Goal: Task Accomplishment & Management: Manage account settings

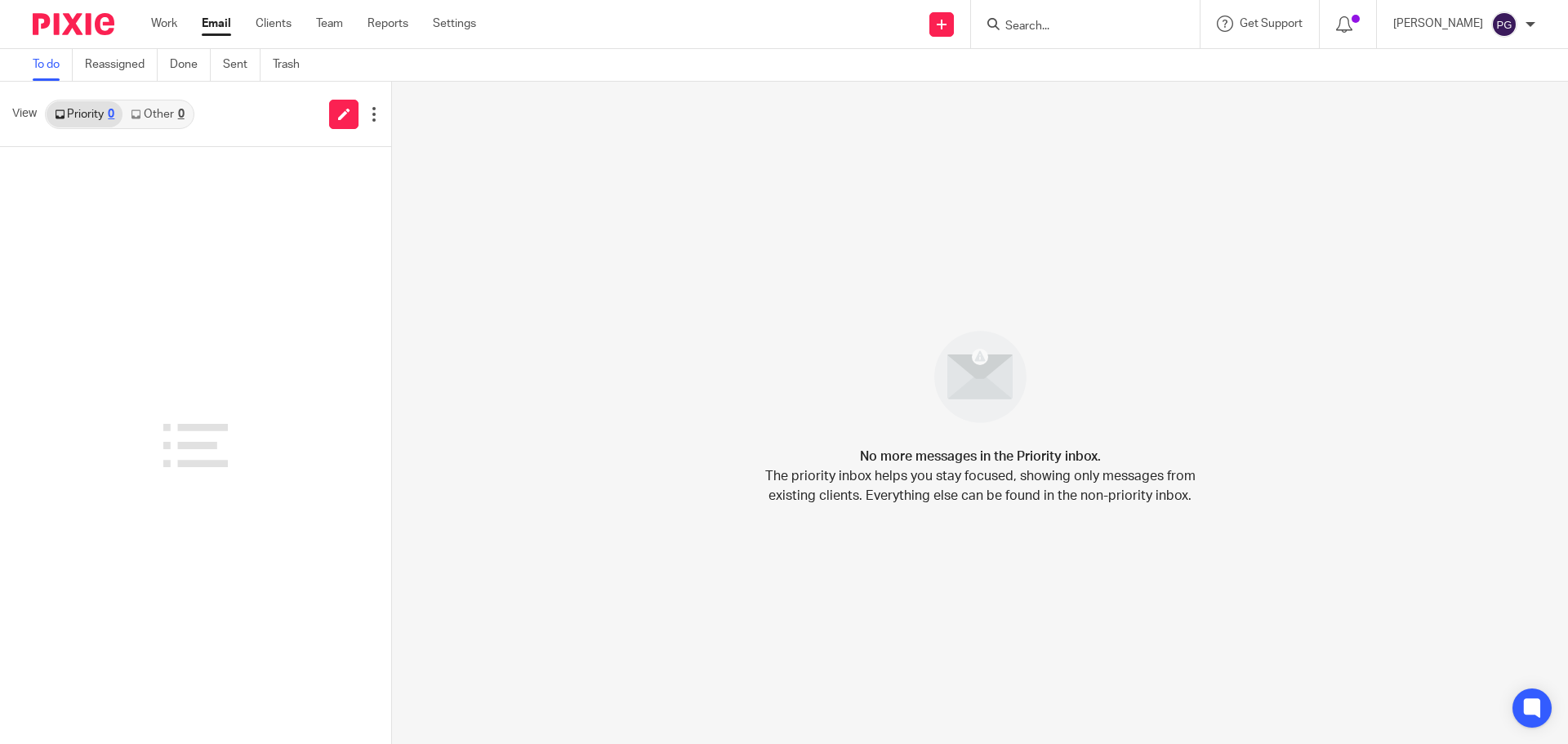
click at [1042, 30] on input "Search" at bounding box center [1077, 27] width 147 height 15
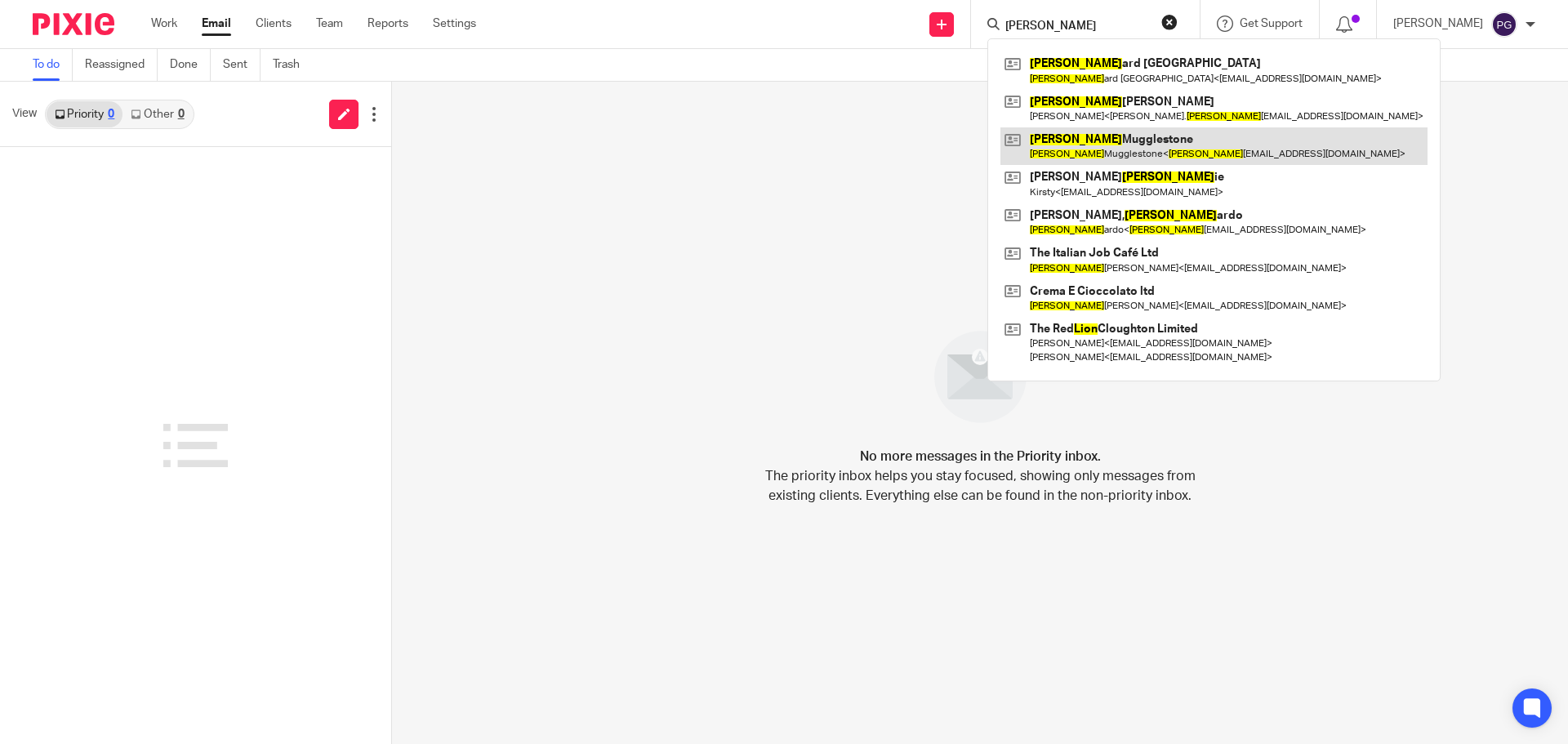
type input "leon"
click at [1088, 155] on link at bounding box center [1214, 146] width 428 height 38
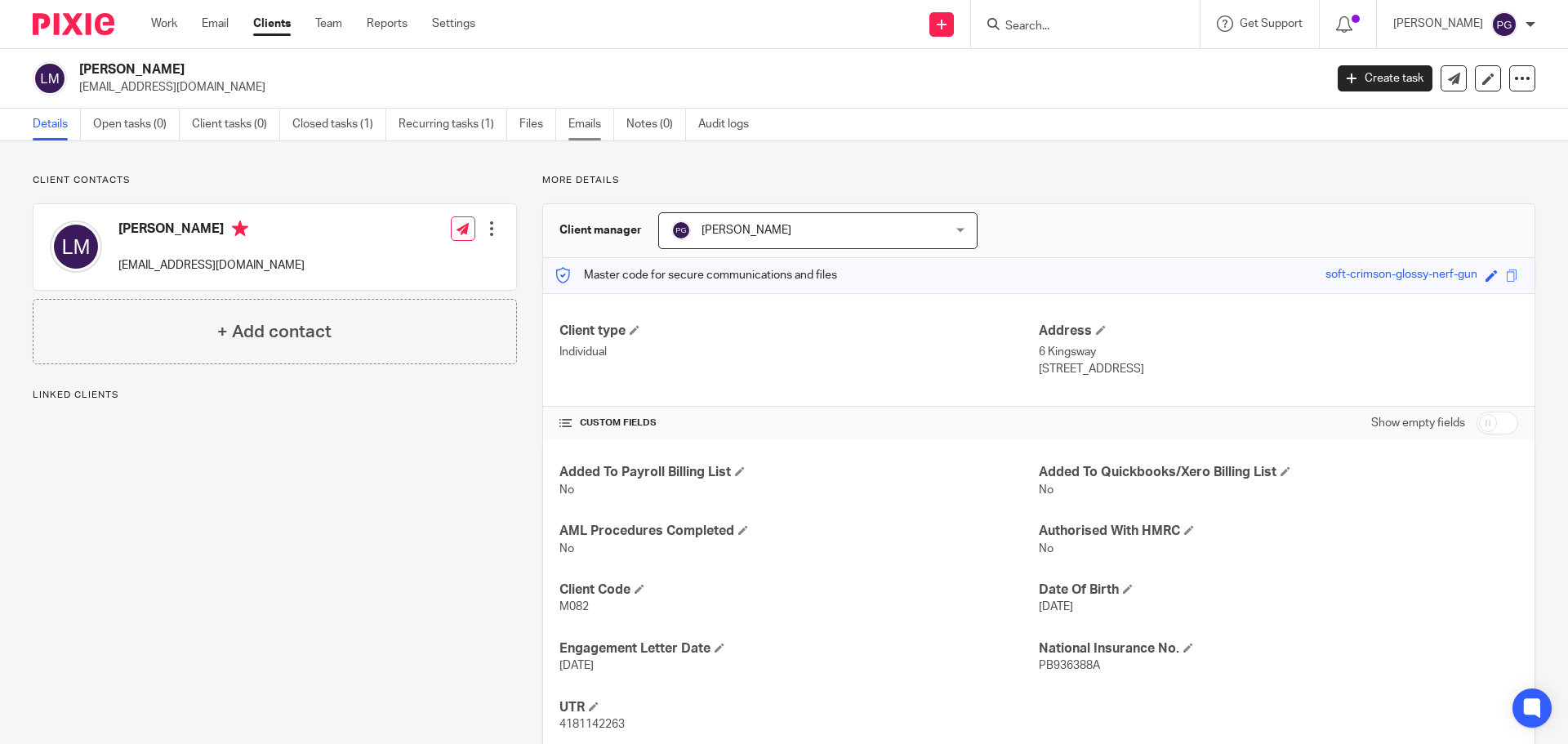
click at [586, 129] on link "Emails" at bounding box center [592, 124] width 46 height 32
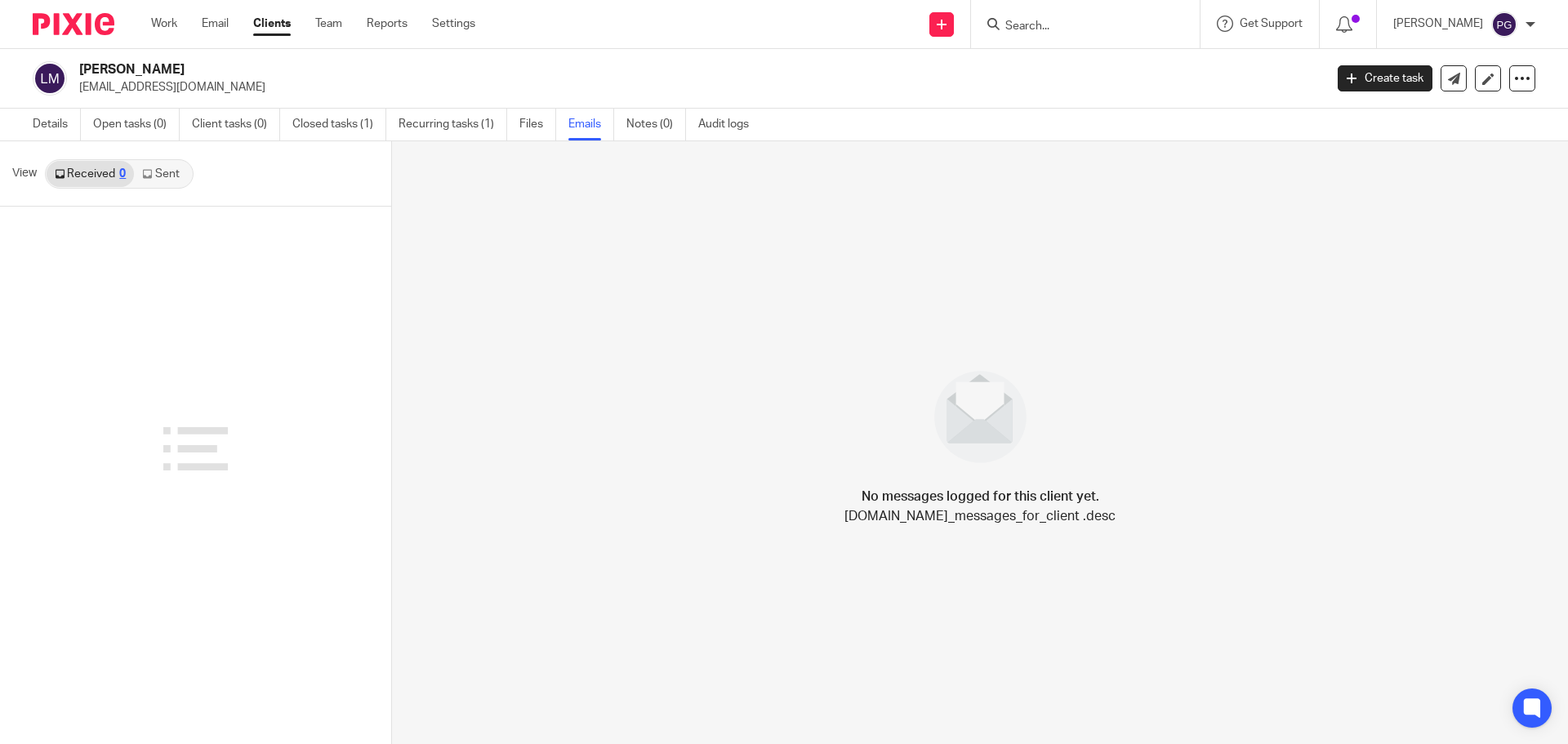
click at [164, 178] on link "Sent" at bounding box center [162, 174] width 57 height 26
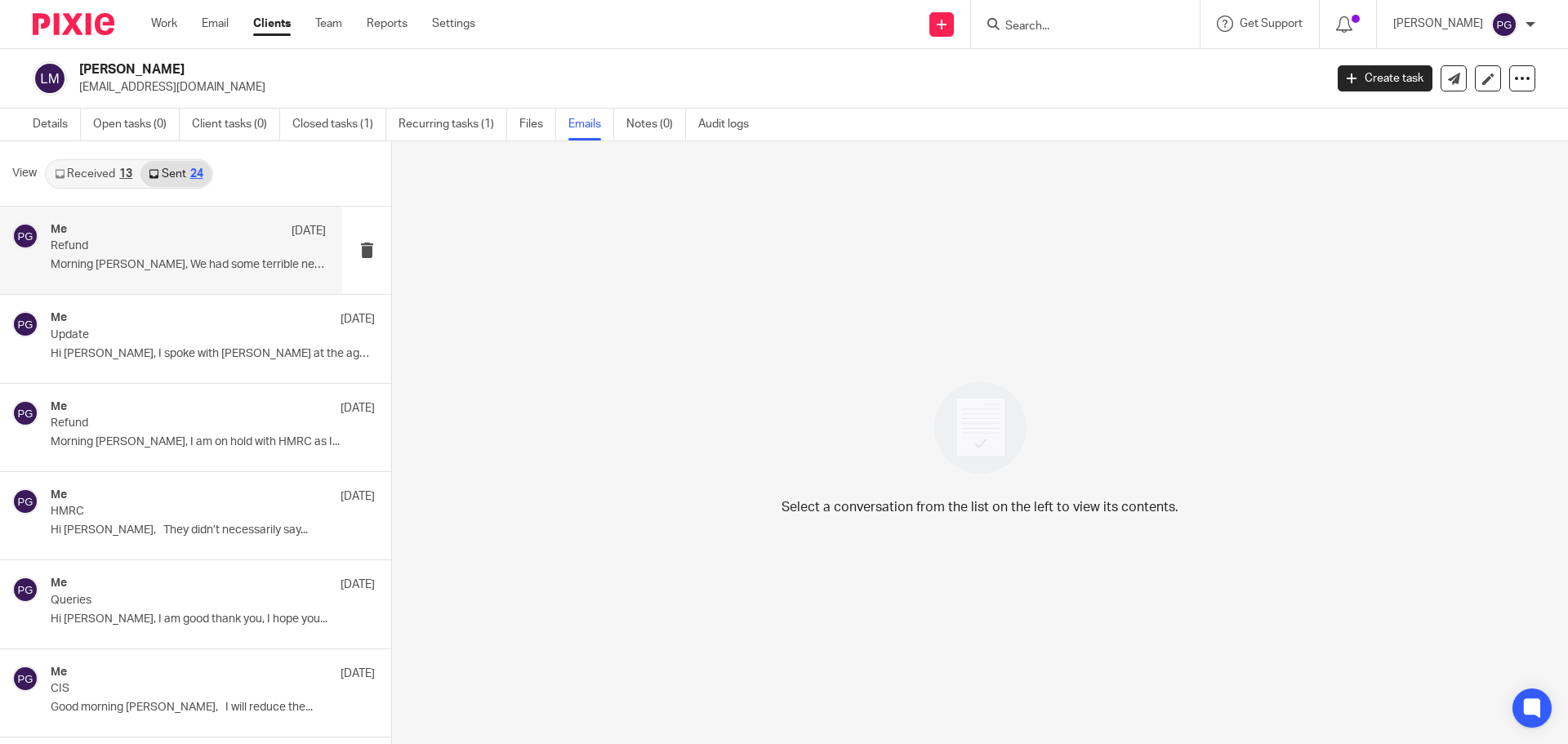
click at [158, 265] on p "Morning Leon, We had some terrible news a..." at bounding box center [188, 266] width 275 height 14
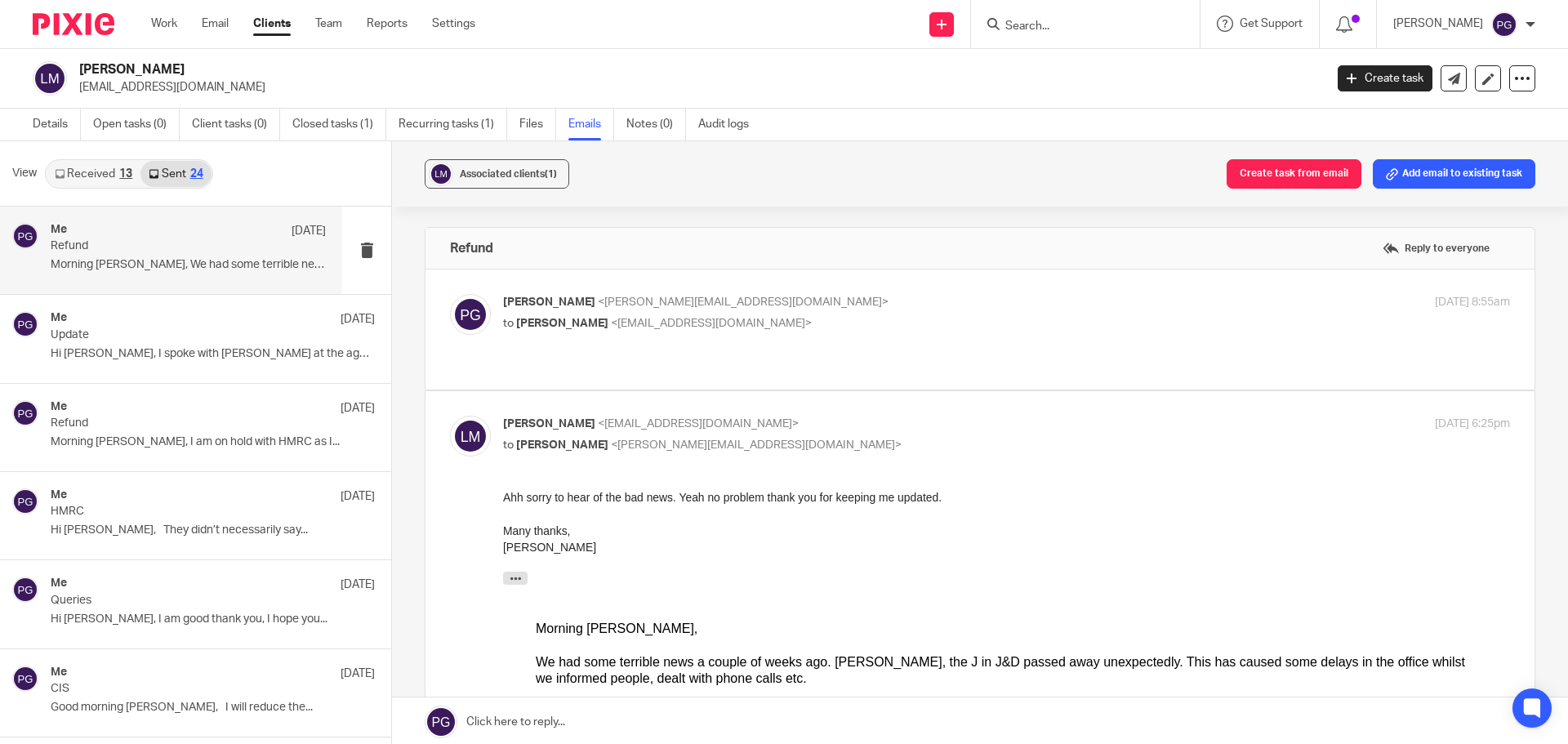
click at [547, 345] on div "Philip Green <philip@janddaccountants.co.uk> to Leon Mugglestone <leonmugglesto…" at bounding box center [980, 329] width 1060 height 71
click at [564, 299] on span "[PERSON_NAME]" at bounding box center [549, 301] width 92 height 11
checkbox input "true"
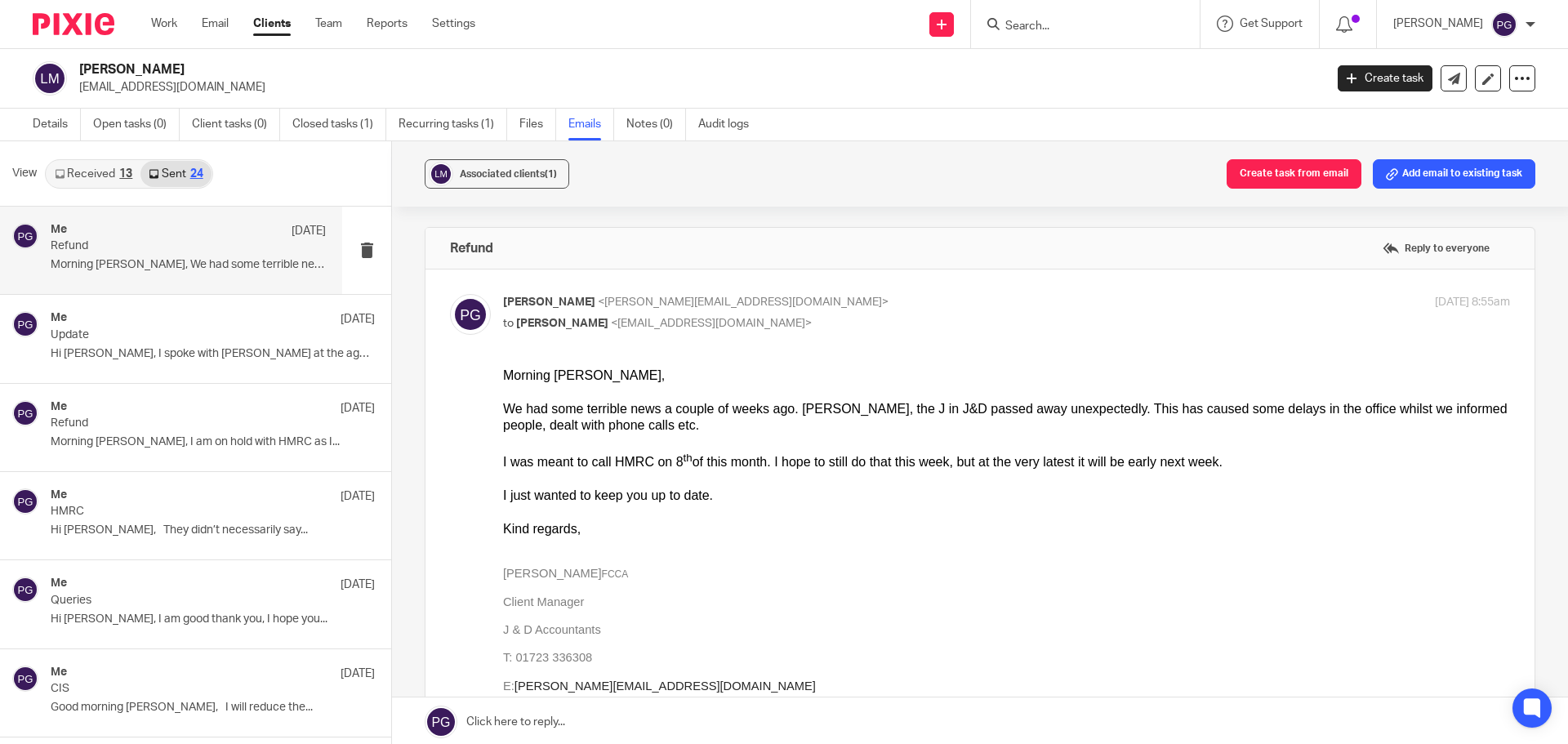
click at [125, 175] on div "13" at bounding box center [125, 173] width 13 height 11
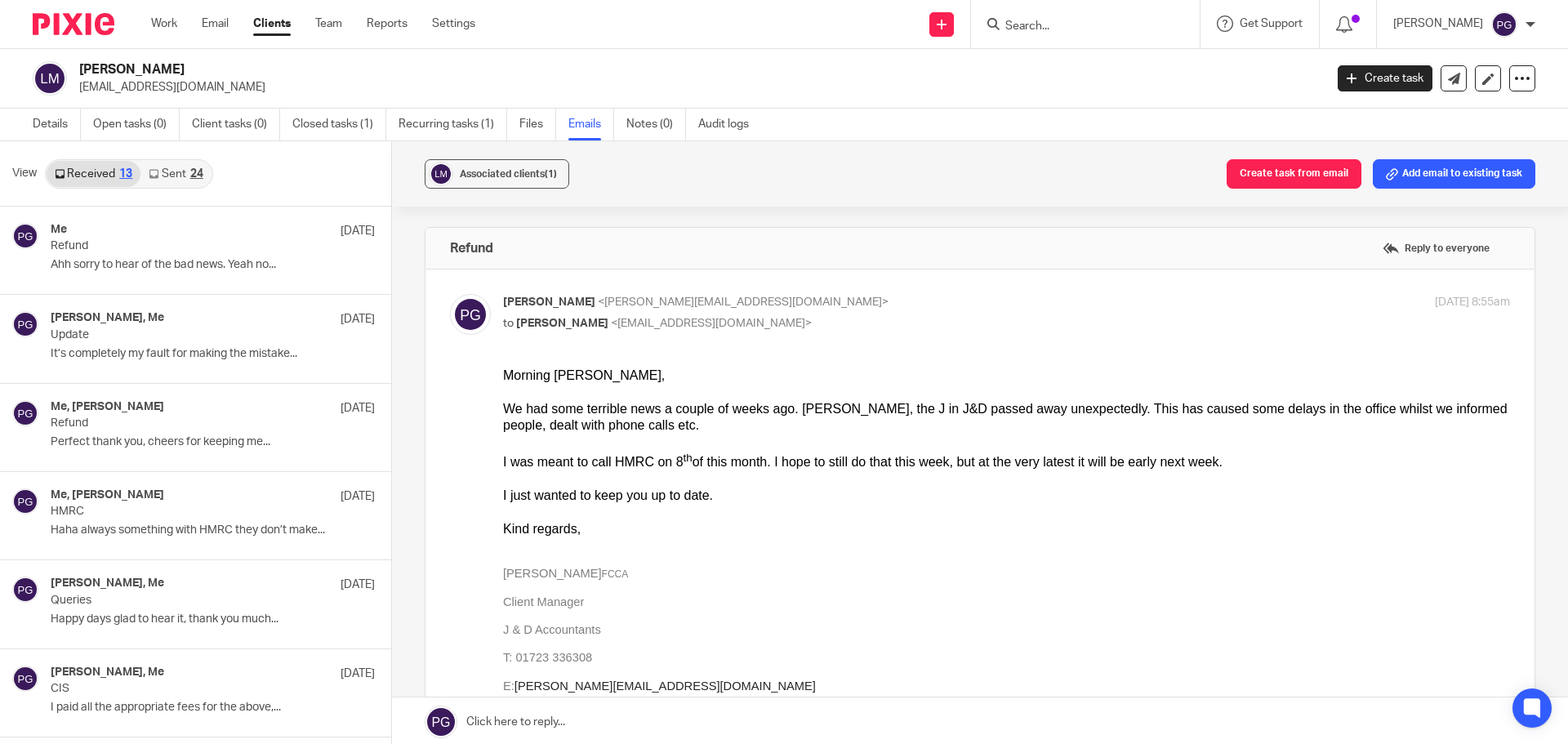
scroll to position [2, 0]
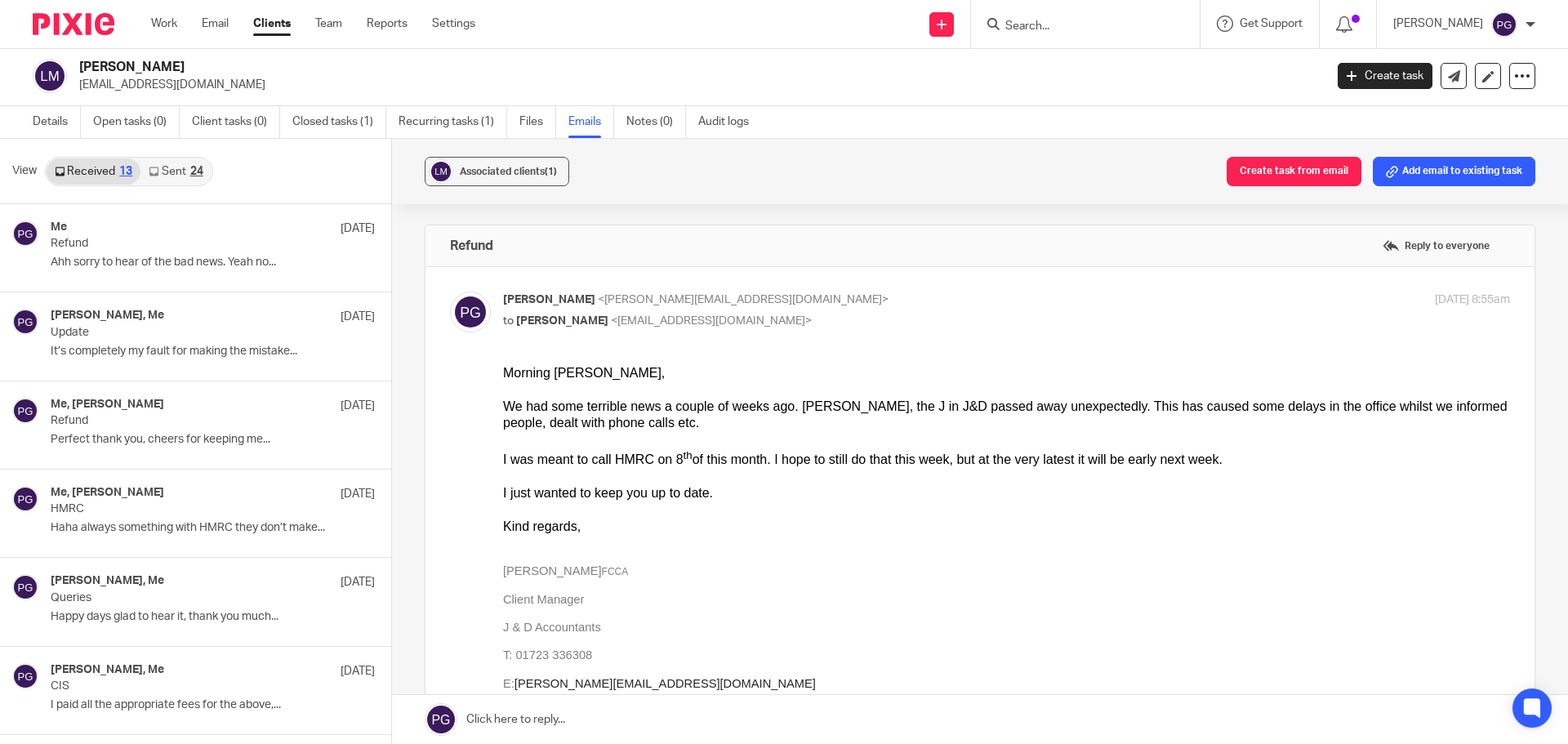
click at [190, 173] on div "24" at bounding box center [196, 171] width 13 height 11
click at [1035, 33] on input "Search" at bounding box center [1077, 27] width 147 height 15
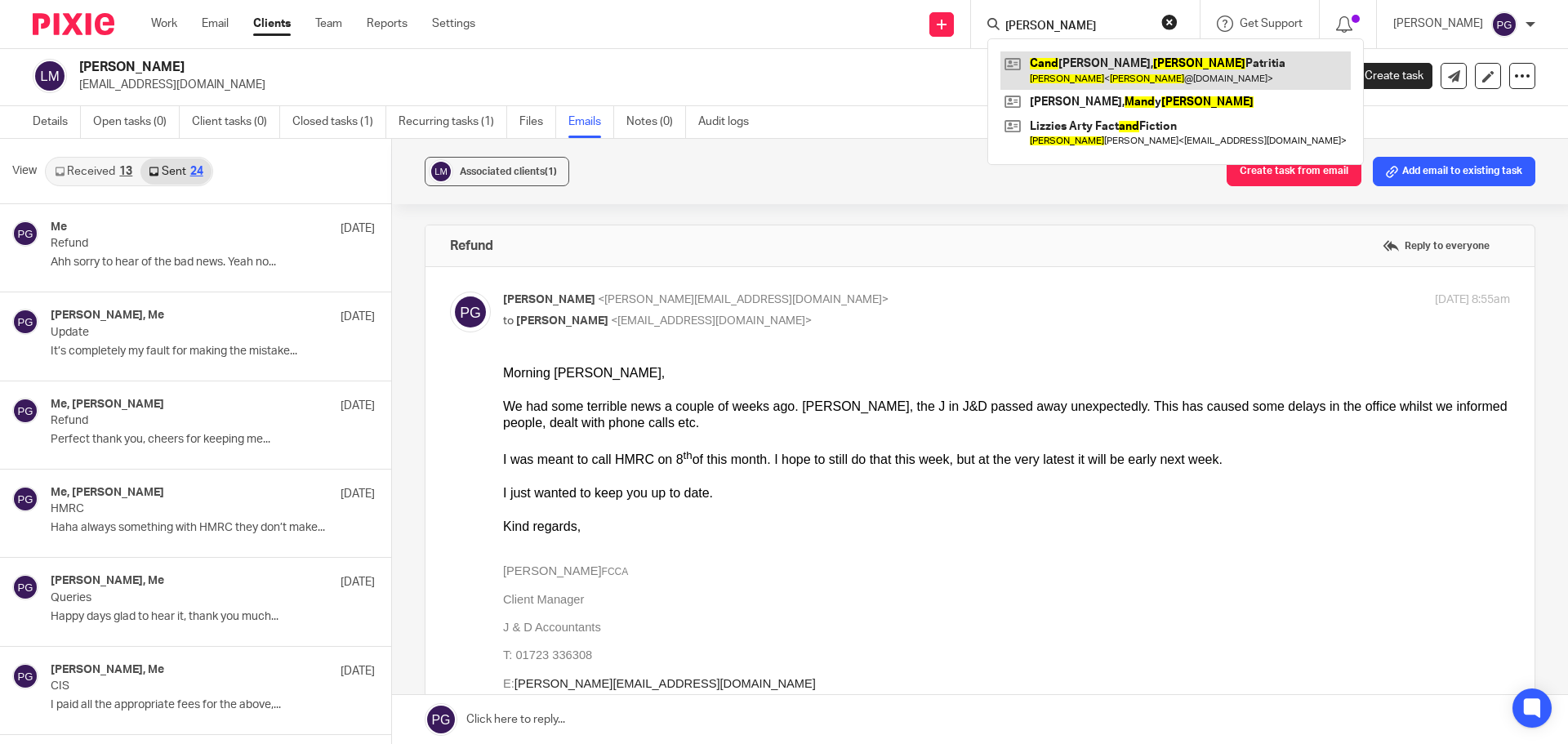
type input "helen cand"
click at [1123, 63] on link at bounding box center [1175, 71] width 350 height 38
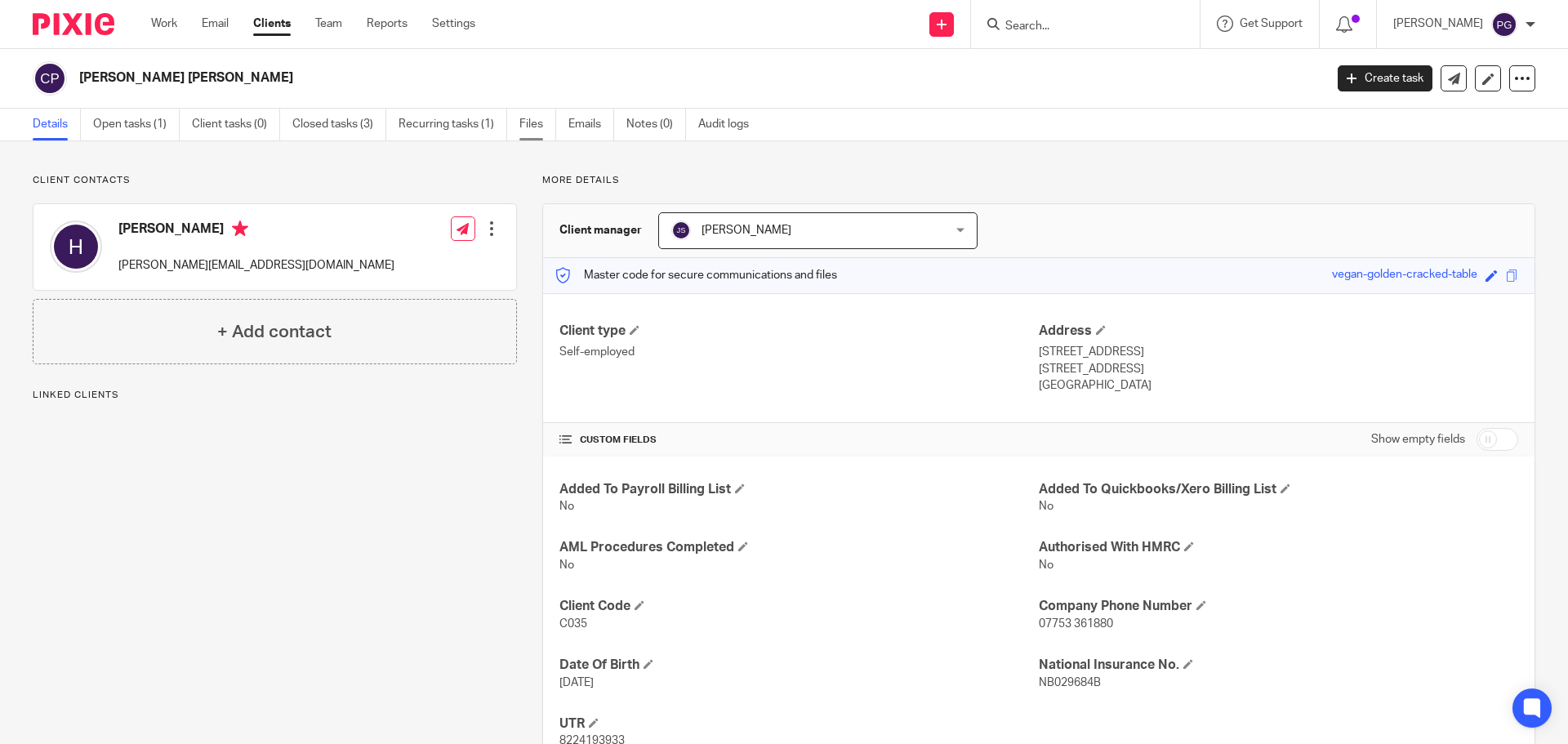
click at [529, 125] on link "Files" at bounding box center [537, 124] width 37 height 32
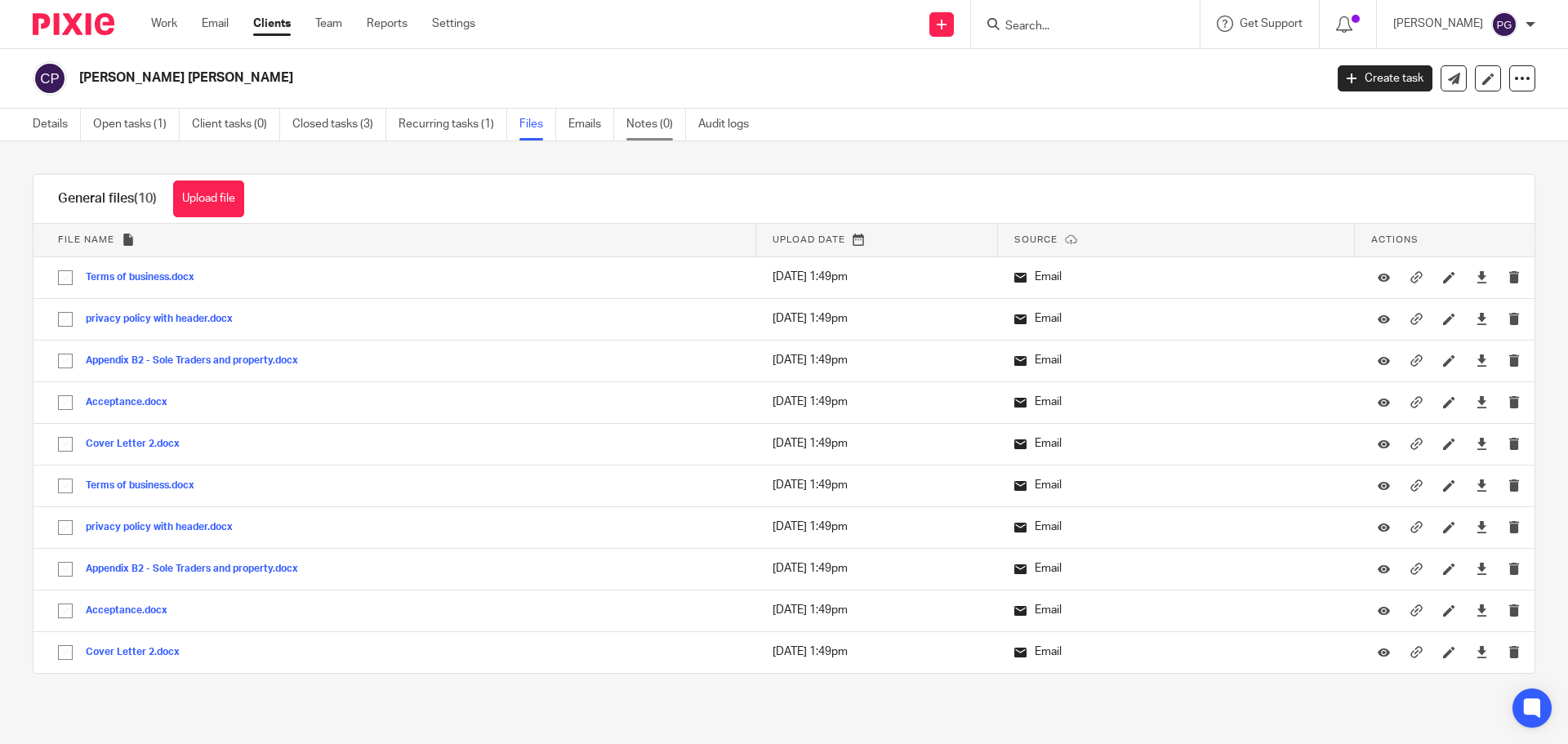
click at [655, 124] on link "Notes (0)" at bounding box center [656, 124] width 60 height 32
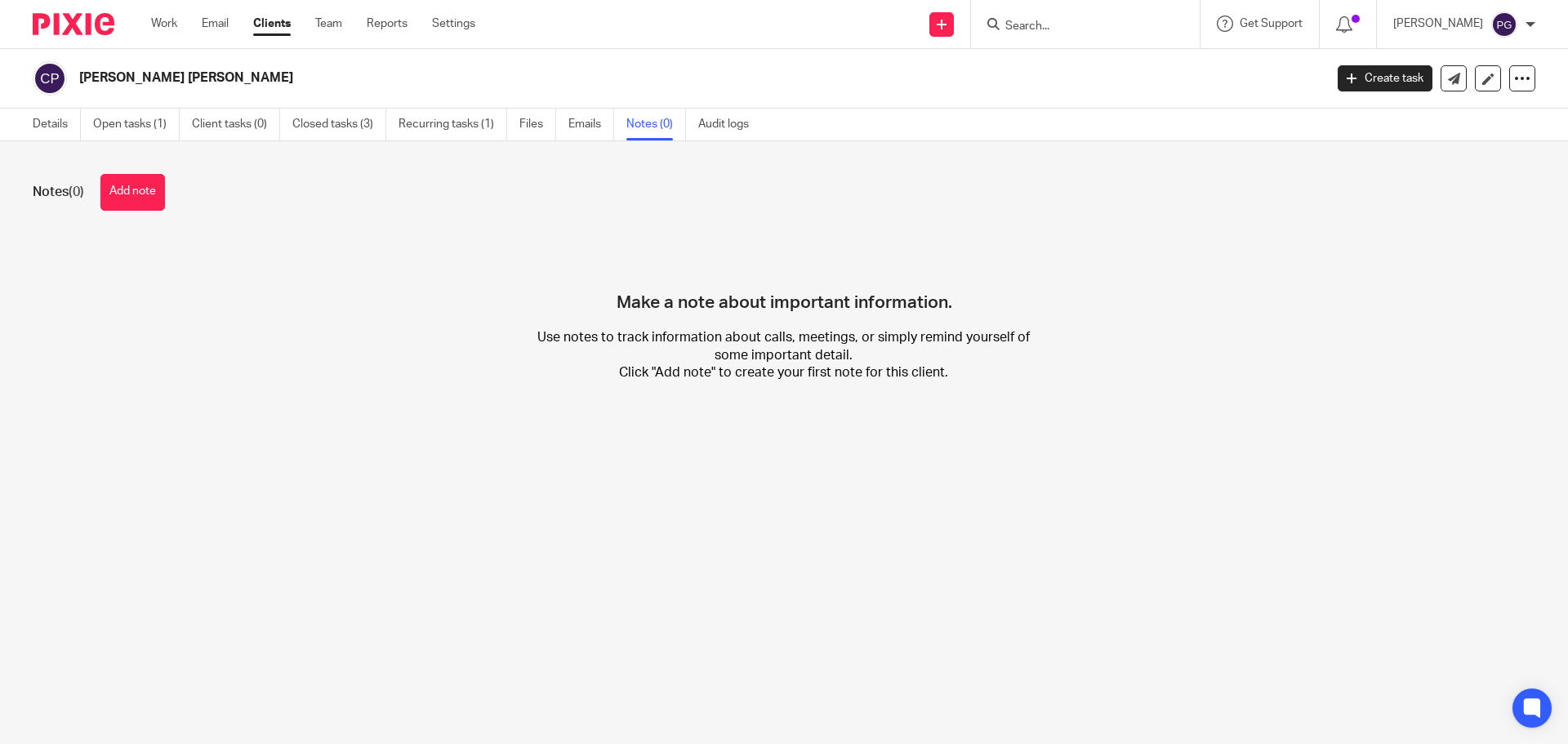
click at [174, 185] on div "Notes (0) Add note" at bounding box center [784, 192] width 1502 height 37
click at [136, 192] on button "Add note" at bounding box center [132, 192] width 65 height 37
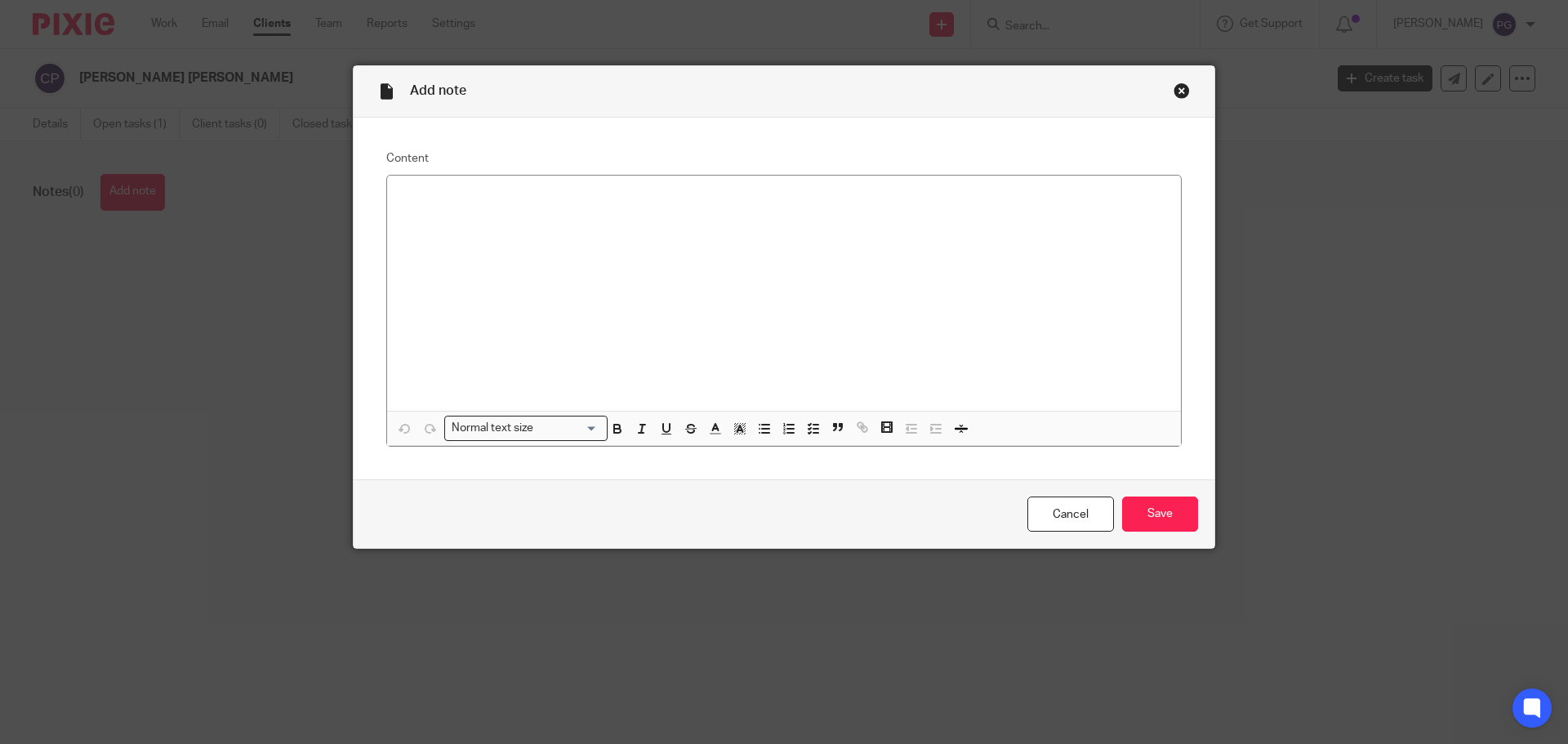
click at [441, 213] on div at bounding box center [784, 293] width 793 height 236
click at [506, 199] on p "[PERSON_NAME] Gateway Login 928226909994 Hamilton20" at bounding box center [784, 197] width 768 height 16
click at [479, 213] on p "928226909994 Hamilton20" at bounding box center [784, 213] width 768 height 16
click at [1181, 519] on input "Save" at bounding box center [1160, 513] width 76 height 35
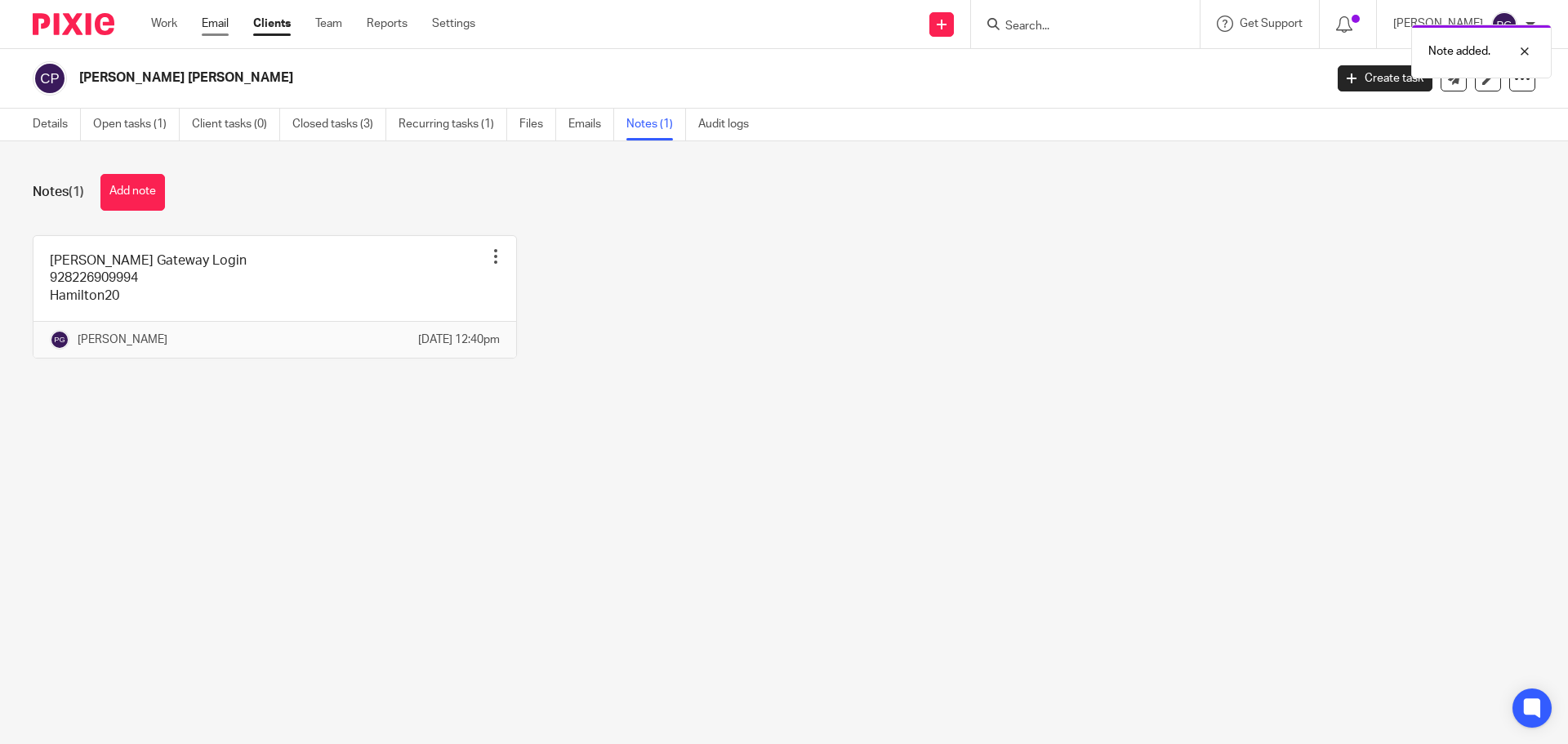
click at [213, 21] on link "Email" at bounding box center [215, 24] width 27 height 16
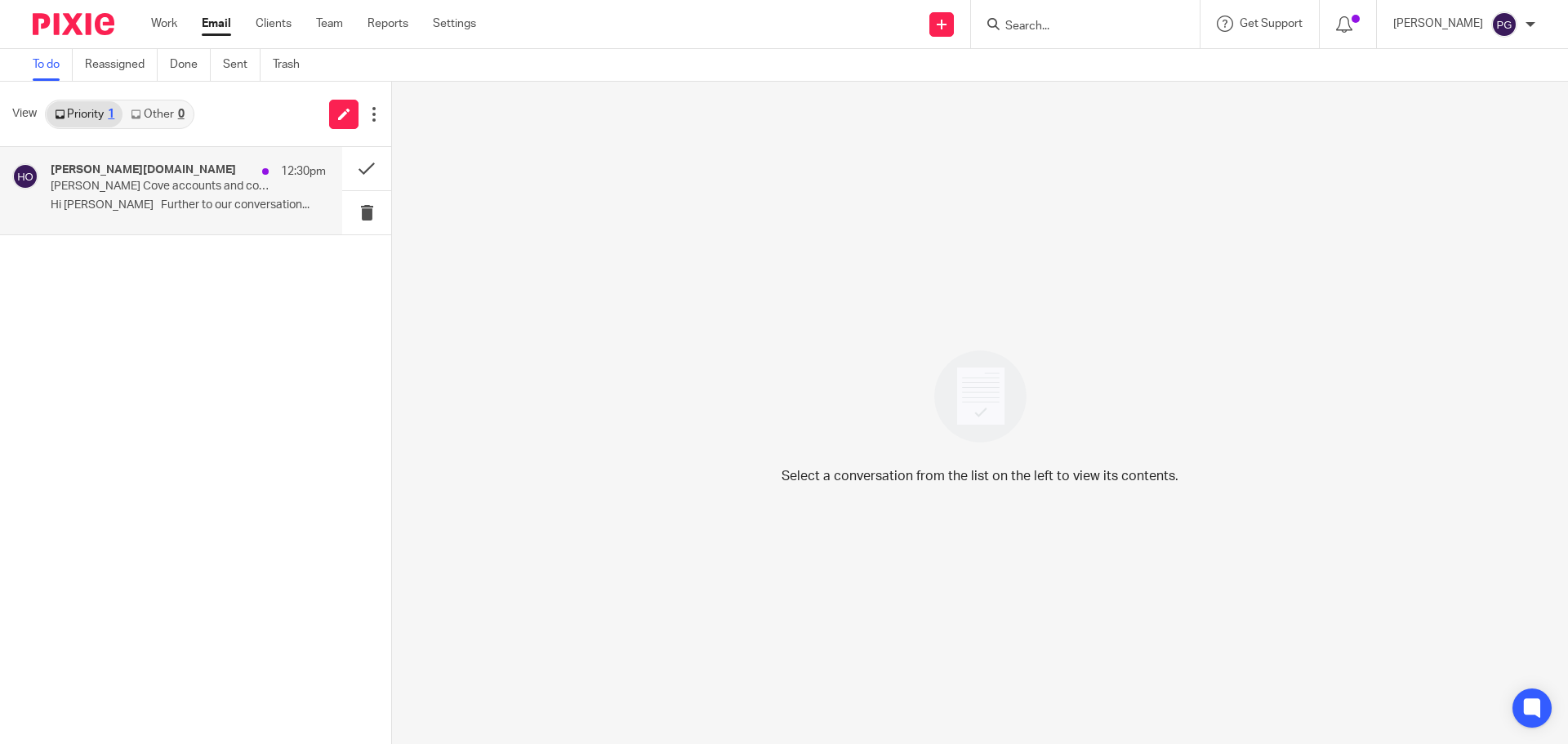
click at [201, 189] on p "[PERSON_NAME] Cove accounts and completion statements" at bounding box center [161, 187] width 221 height 14
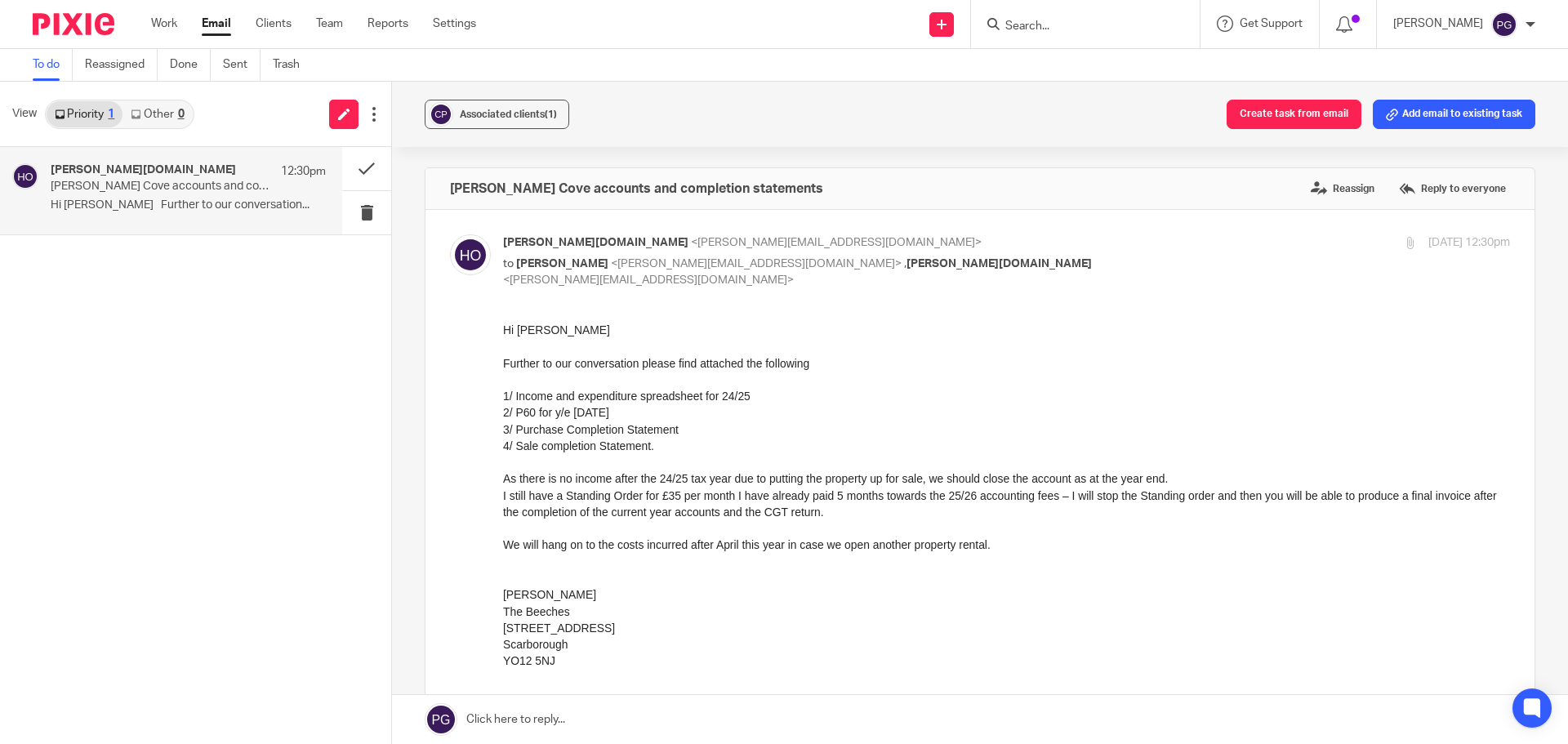
click at [244, 197] on div "helene oliviaapril.com 12:30pm Sandy Cove accounts and completion statements Hi…" at bounding box center [188, 190] width 275 height 55
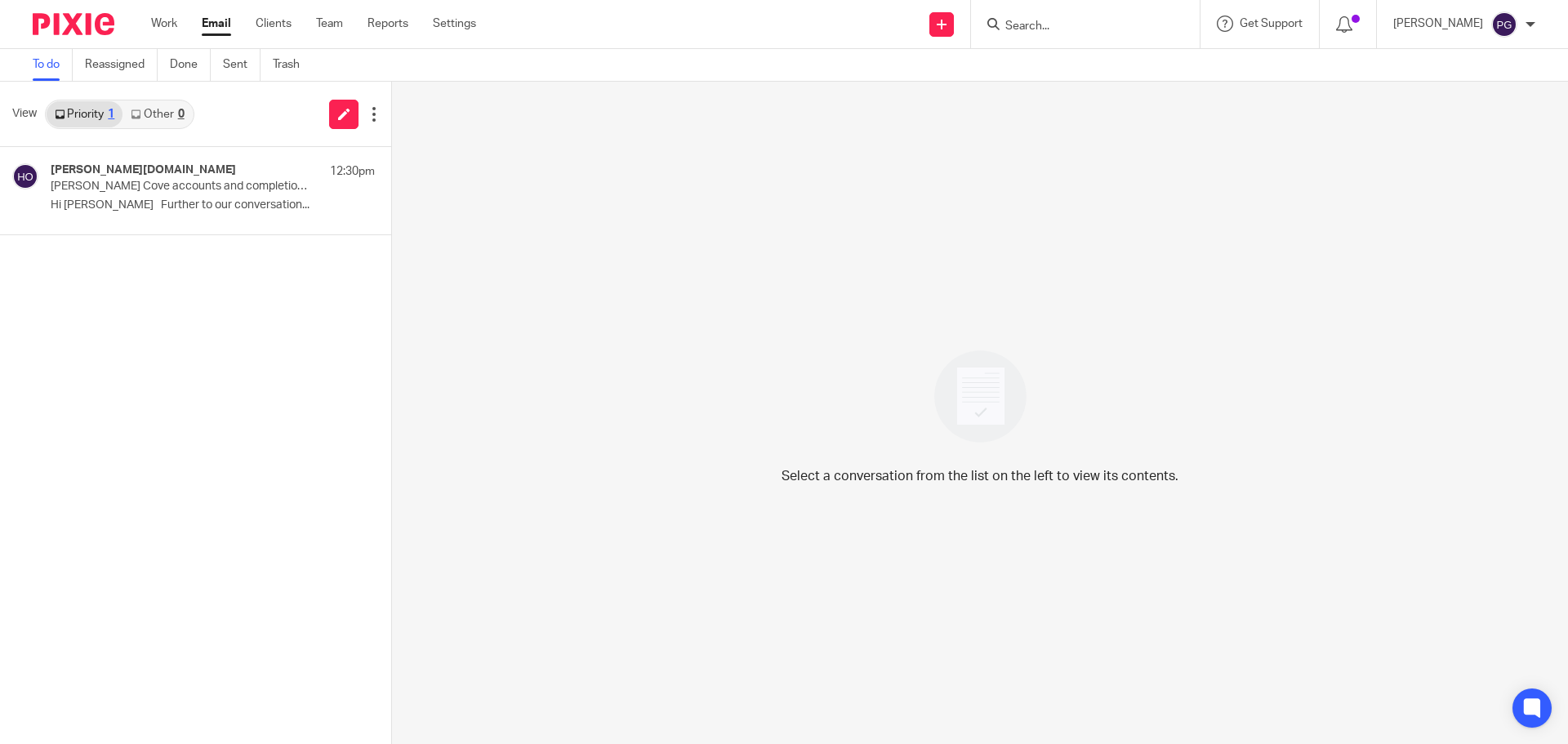
click at [1062, 34] on form at bounding box center [1090, 24] width 174 height 21
click at [1063, 26] on input "Search" at bounding box center [1077, 27] width 147 height 15
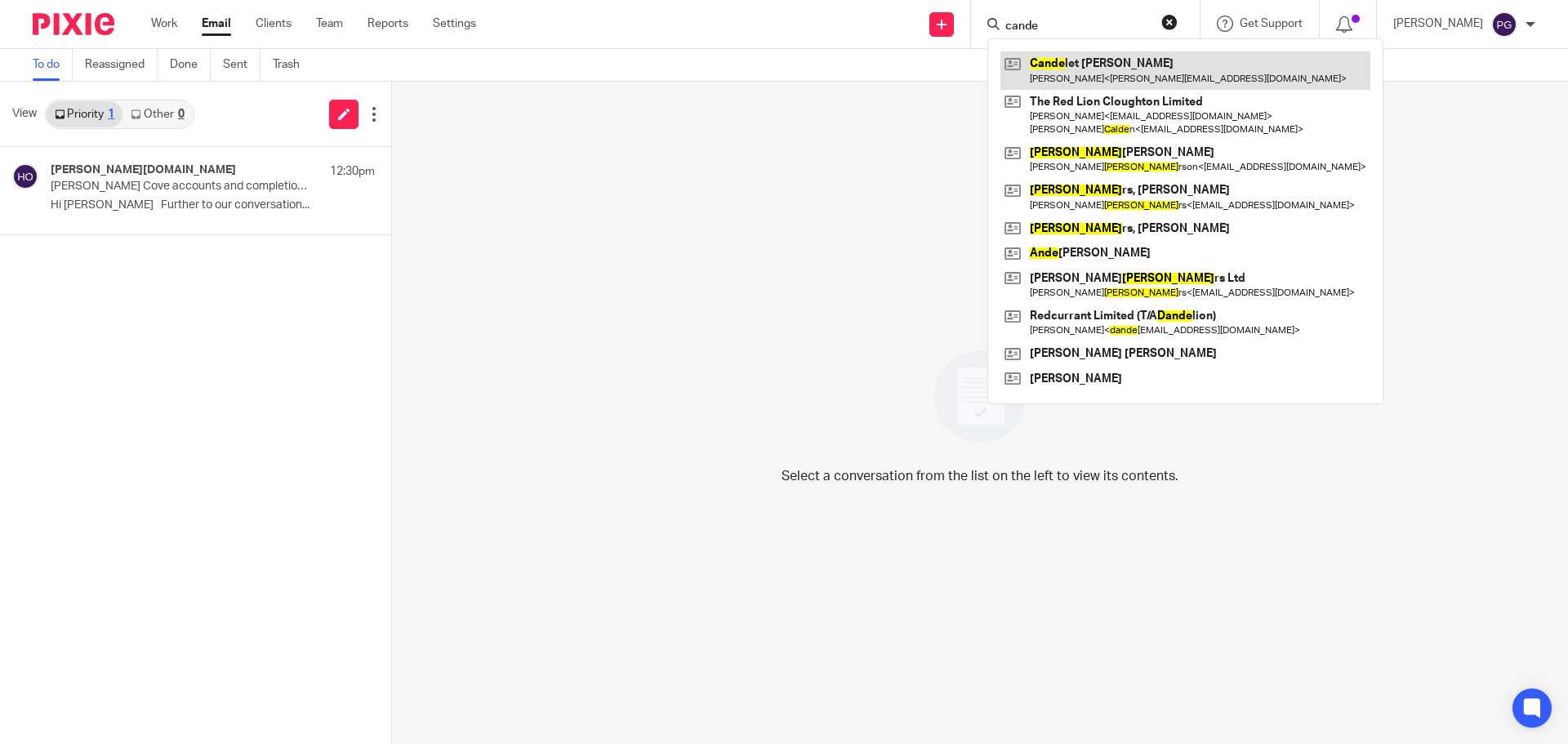
type input "cande"
click at [1100, 69] on link at bounding box center [1185, 71] width 370 height 38
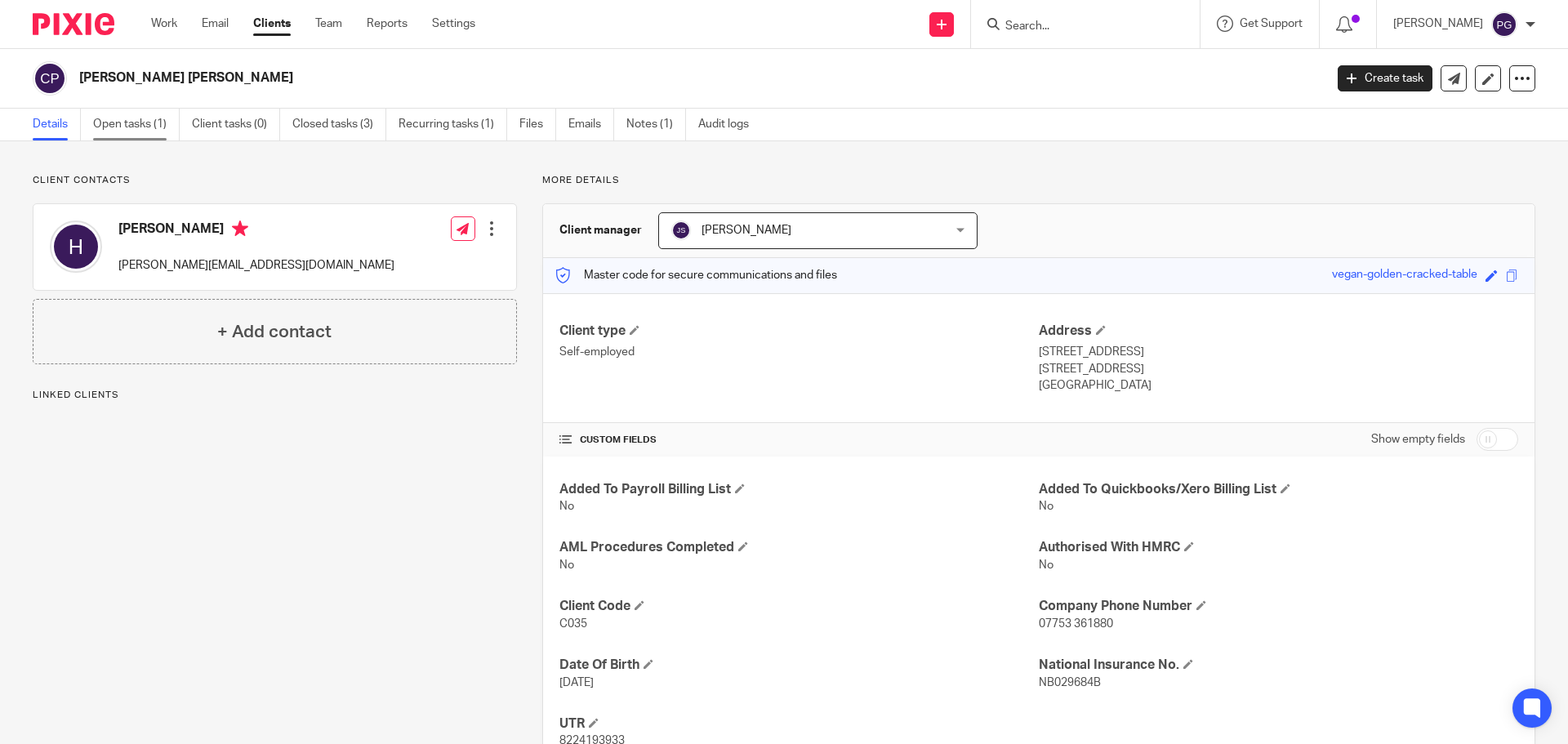
click at [131, 116] on link "Open tasks (1)" at bounding box center [136, 124] width 87 height 32
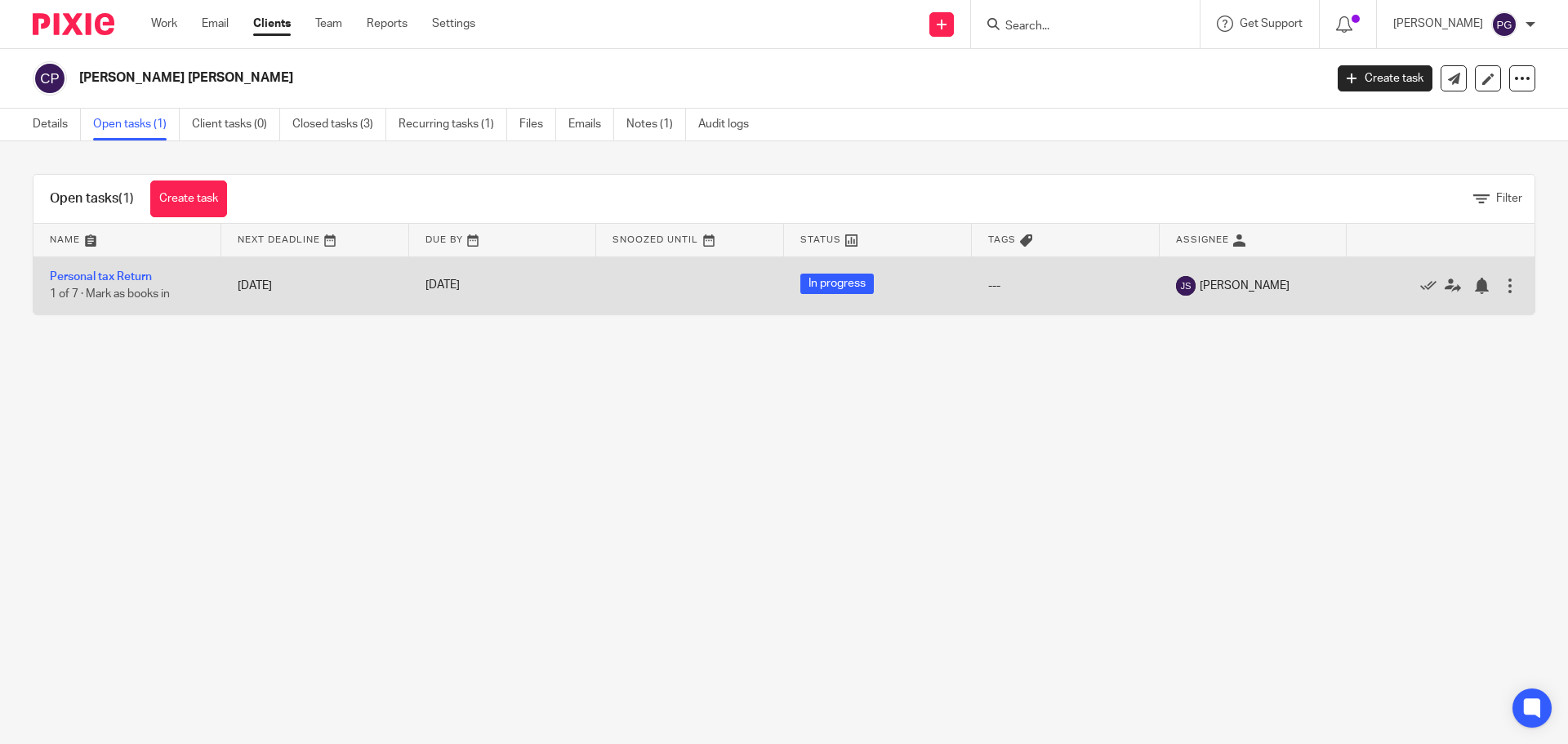
click at [1501, 288] on div at bounding box center [1509, 285] width 16 height 16
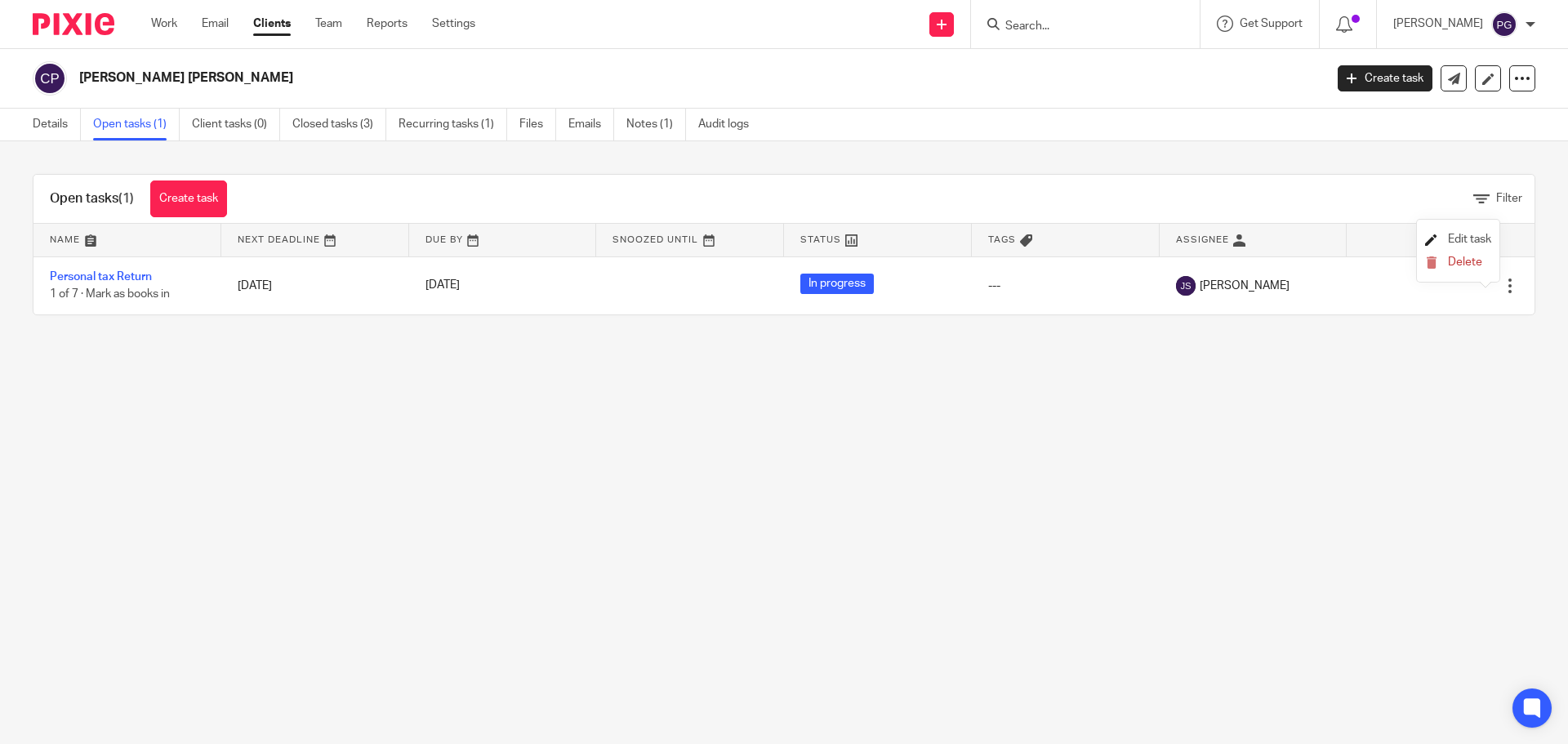
click at [1454, 240] on span "Edit task" at bounding box center [1470, 239] width 44 height 11
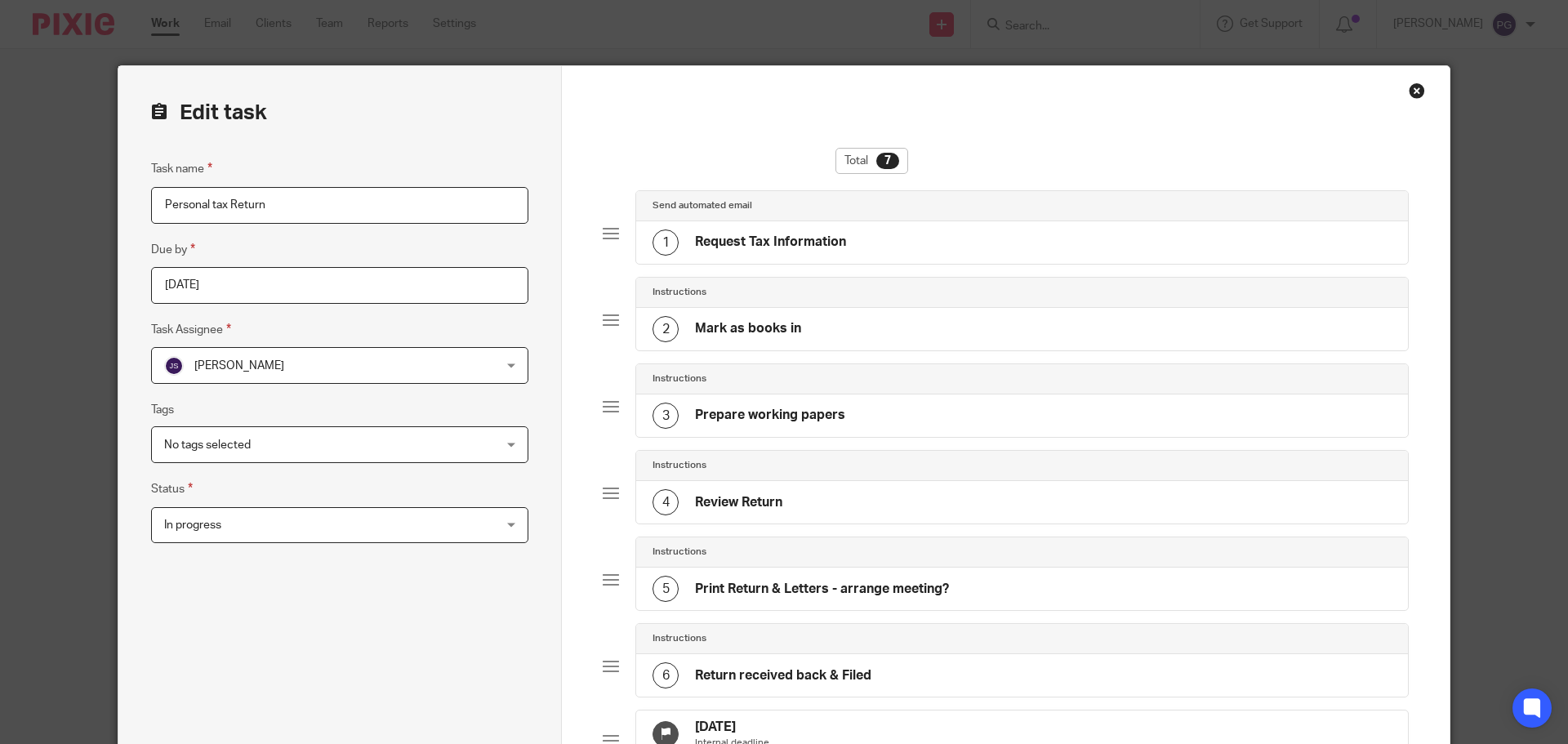
click at [364, 365] on span "[PERSON_NAME]" at bounding box center [309, 365] width 290 height 34
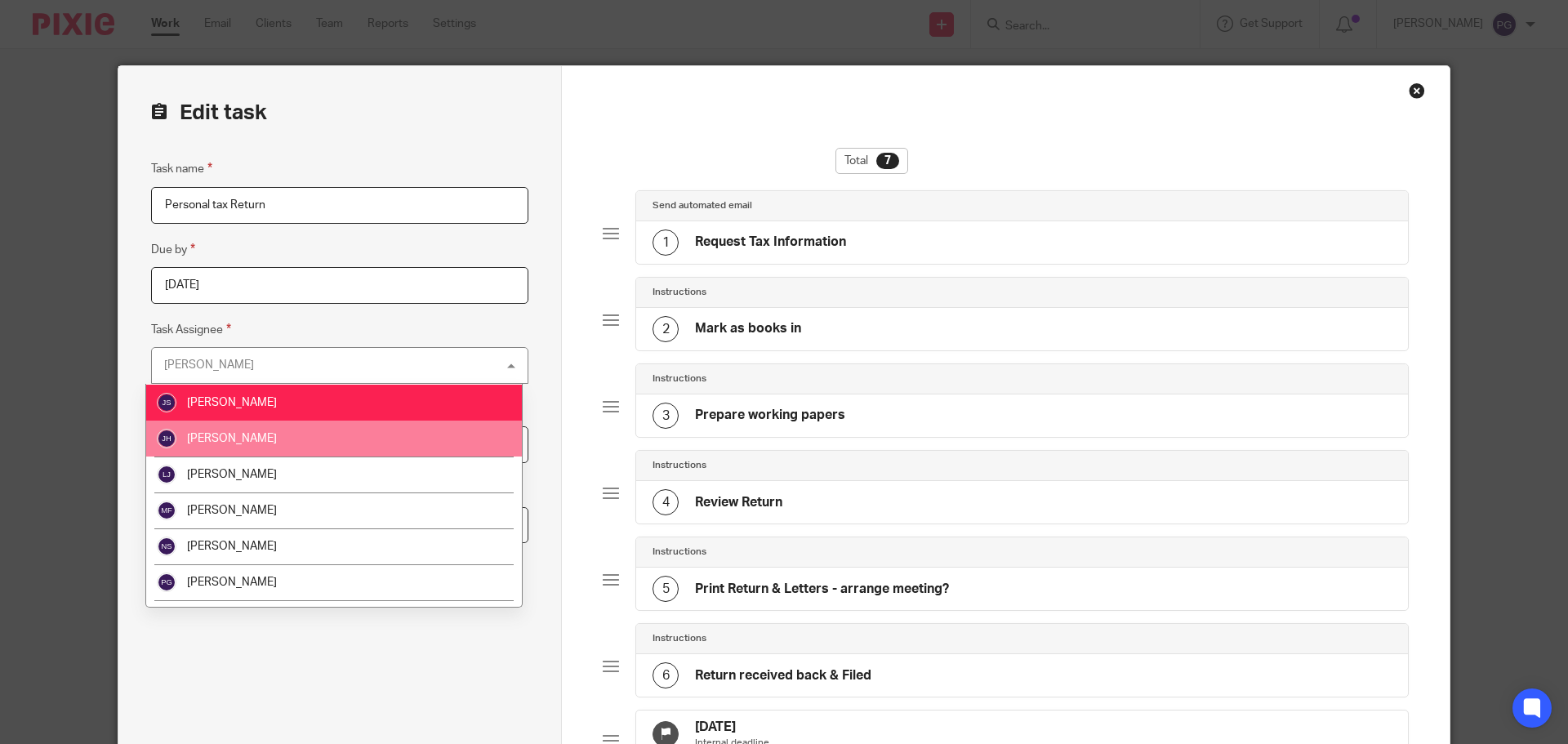
scroll to position [245, 0]
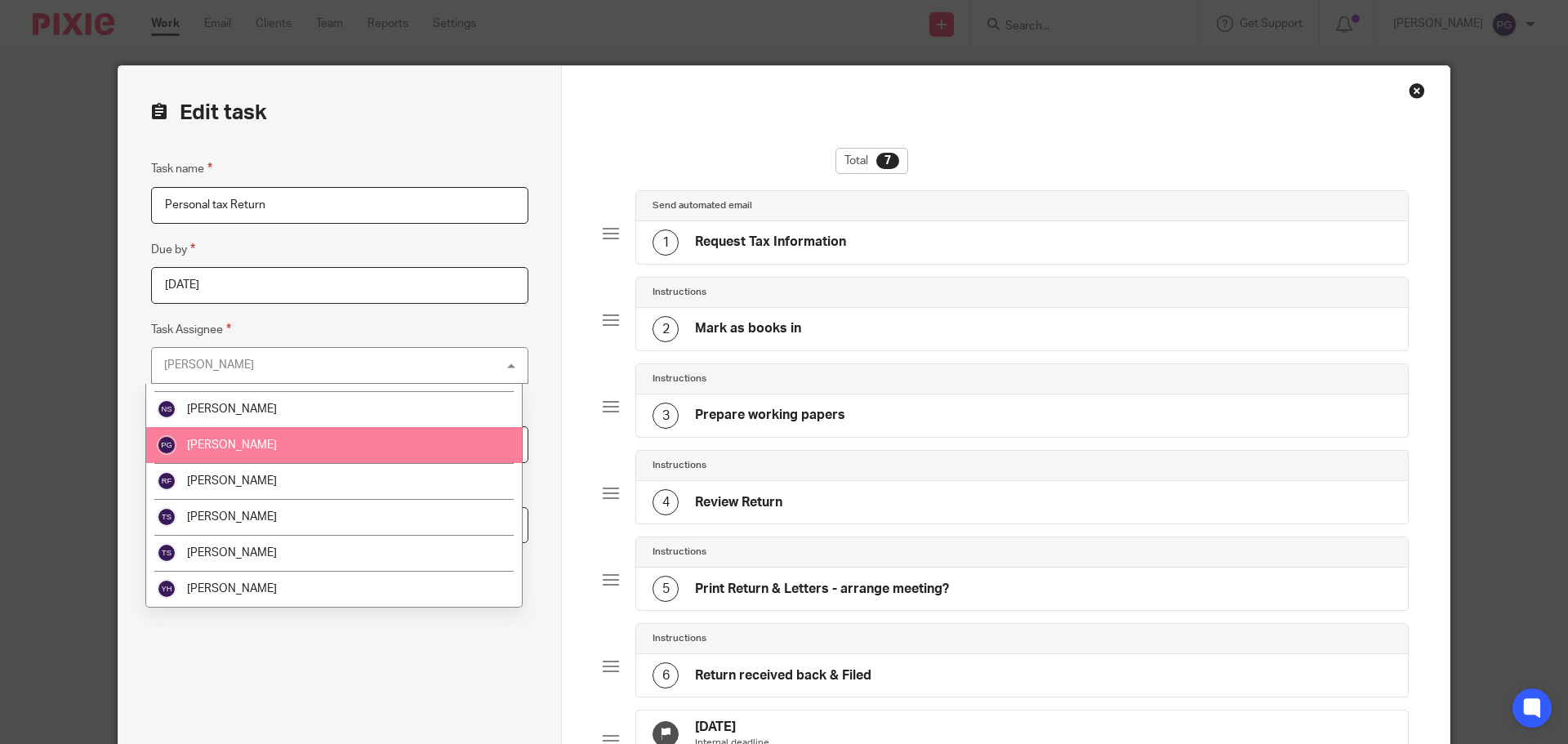
click at [211, 433] on li "[PERSON_NAME]" at bounding box center [334, 446] width 376 height 36
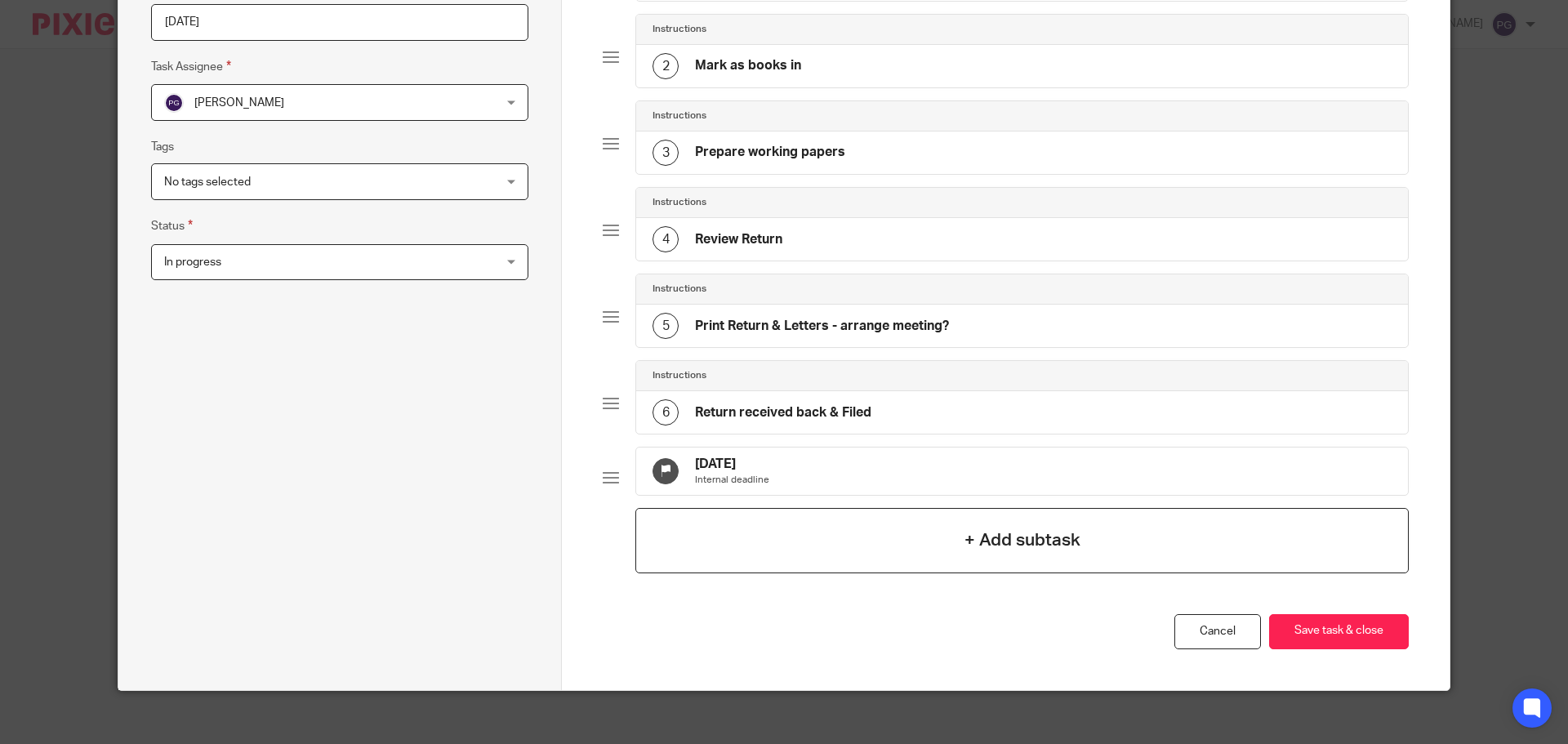
scroll to position [288, 0]
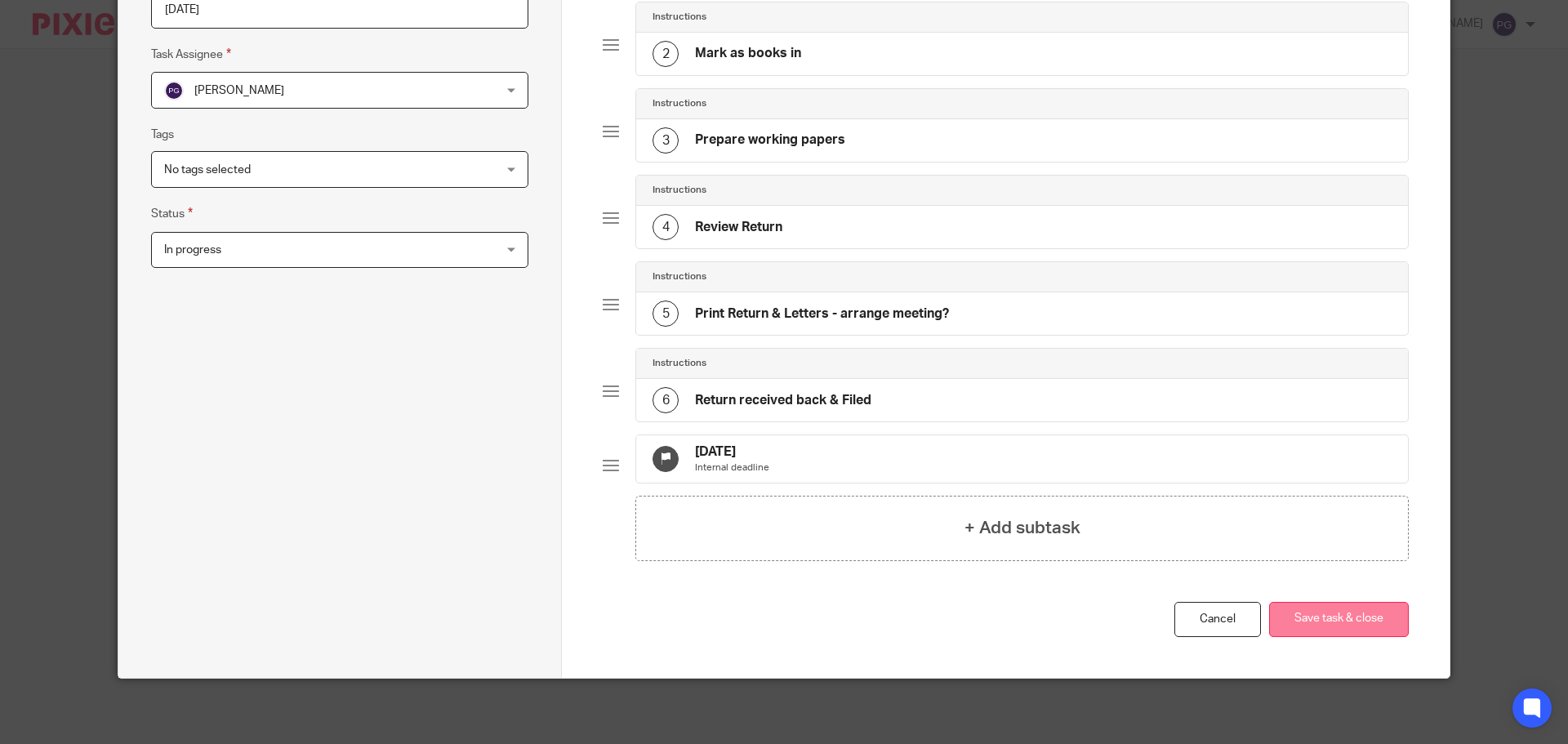
click at [1336, 608] on button "Save task & close" at bounding box center [1338, 619] width 139 height 35
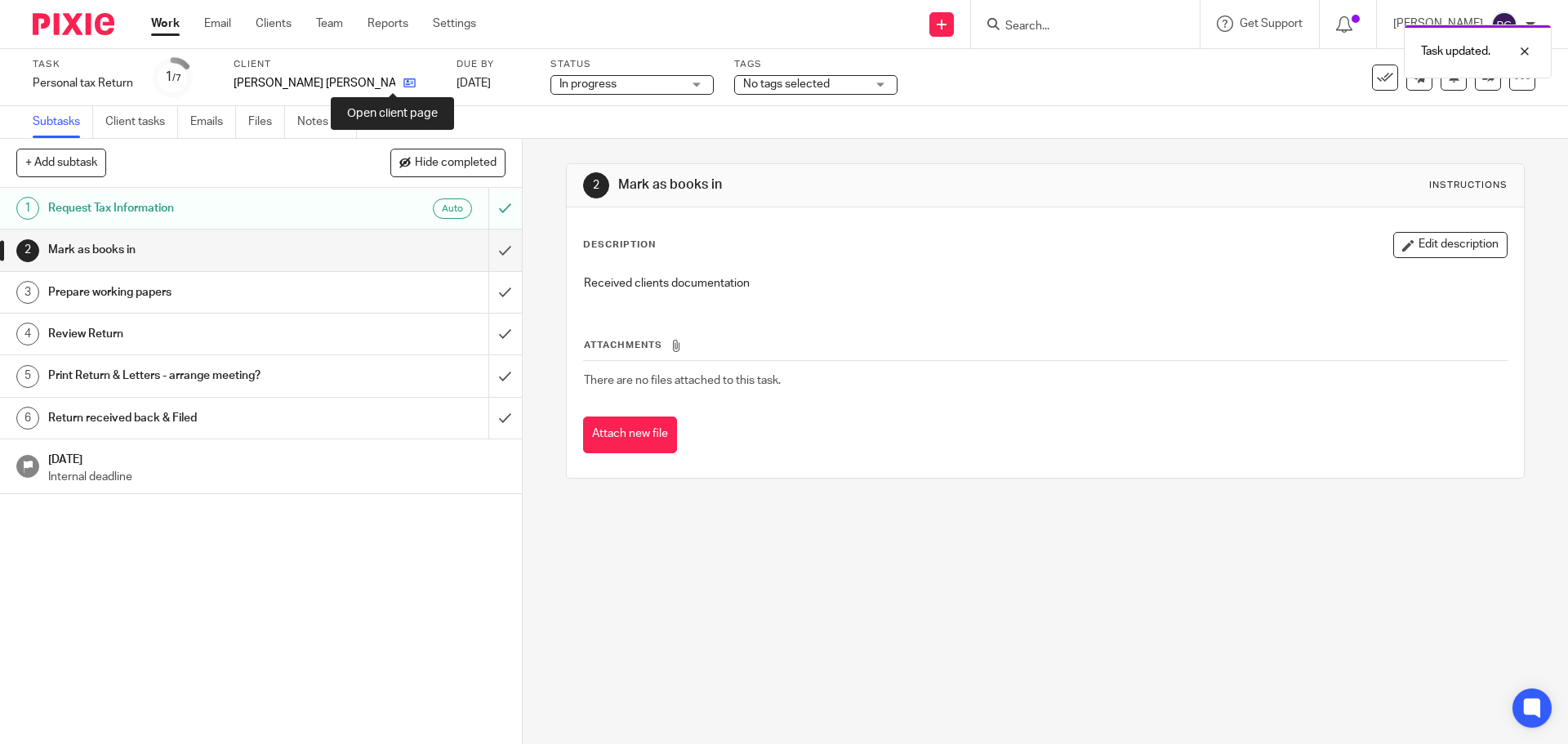
click at [404, 84] on icon at bounding box center [410, 83] width 12 height 12
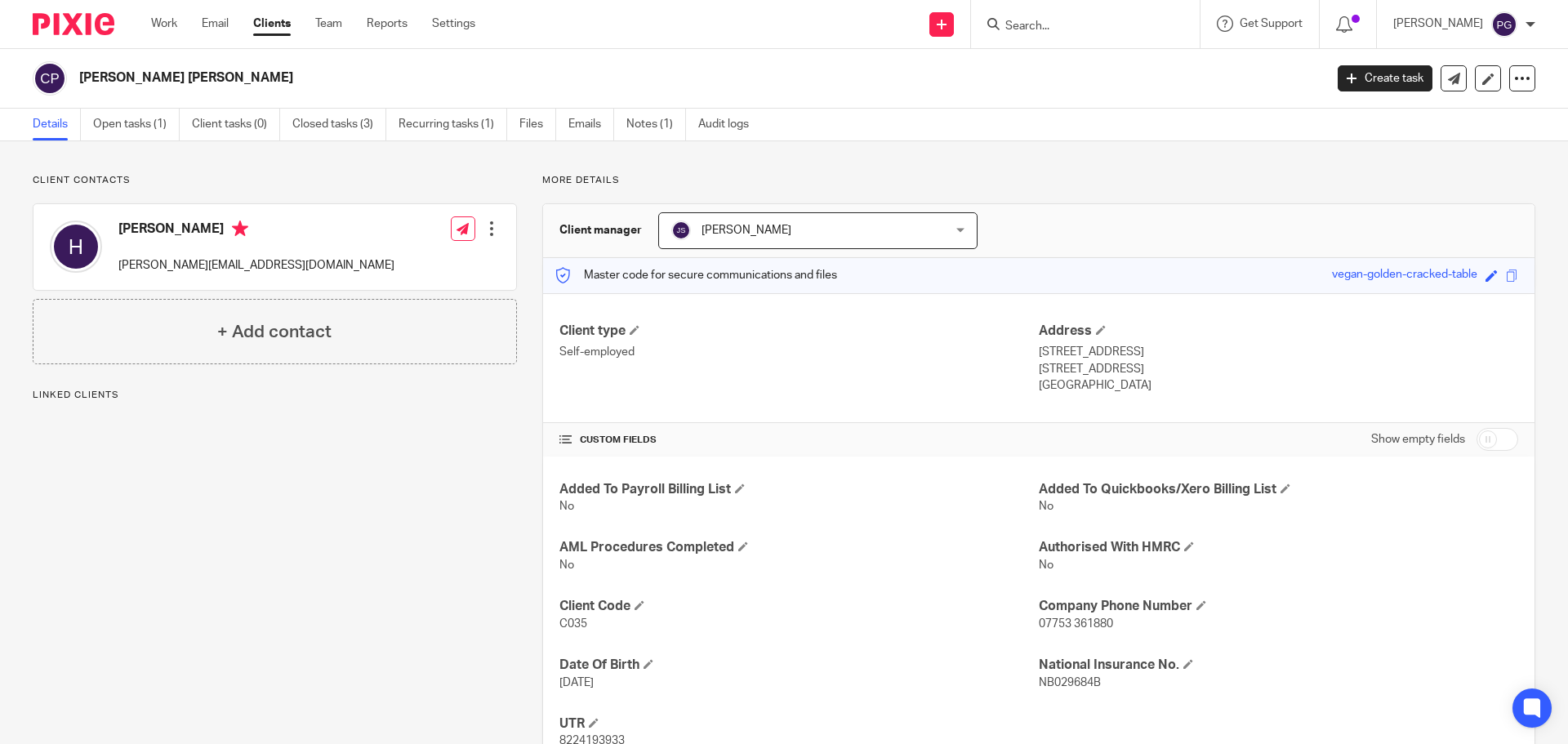
click at [824, 242] on span "[PERSON_NAME]" at bounding box center [793, 230] width 245 height 34
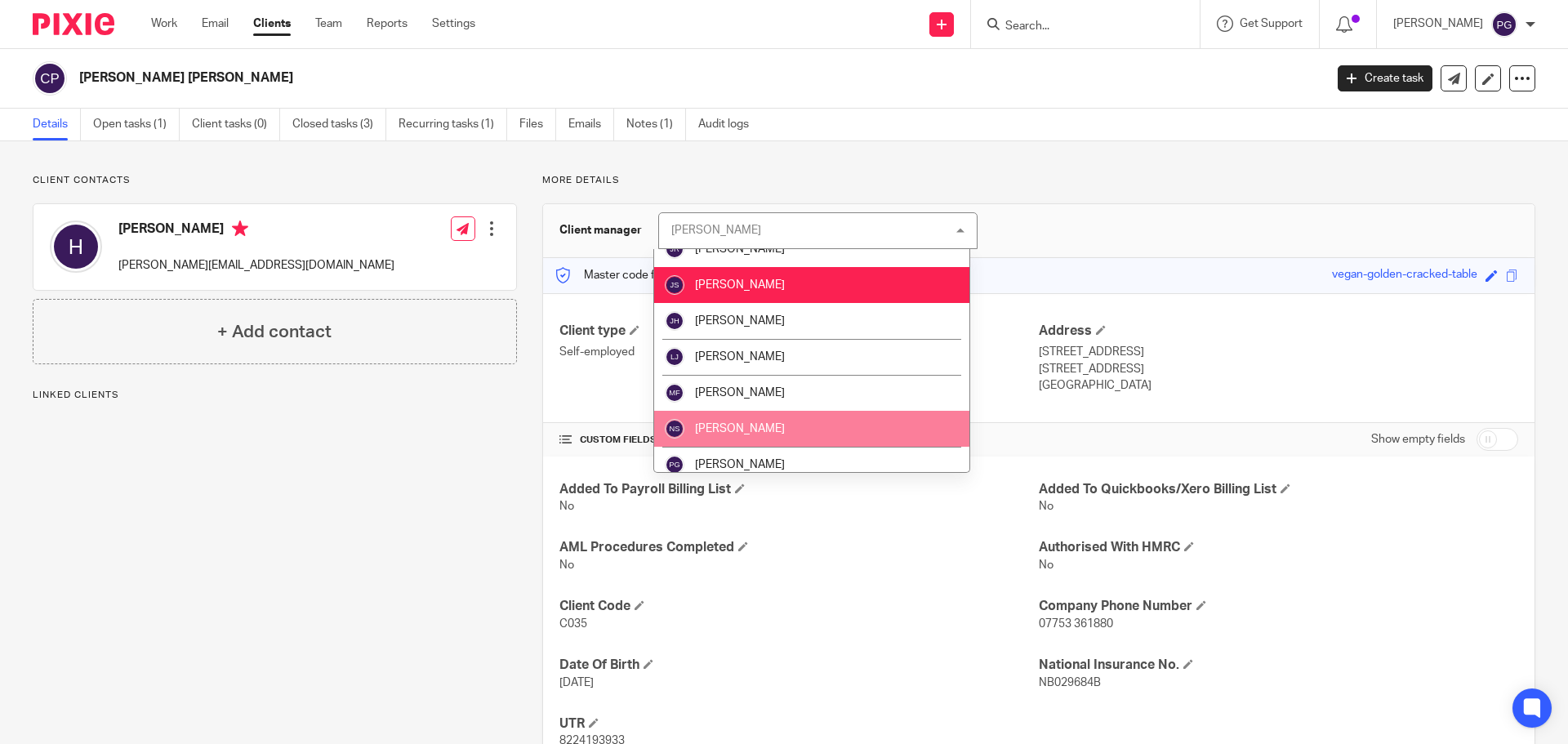
scroll to position [245, 0]
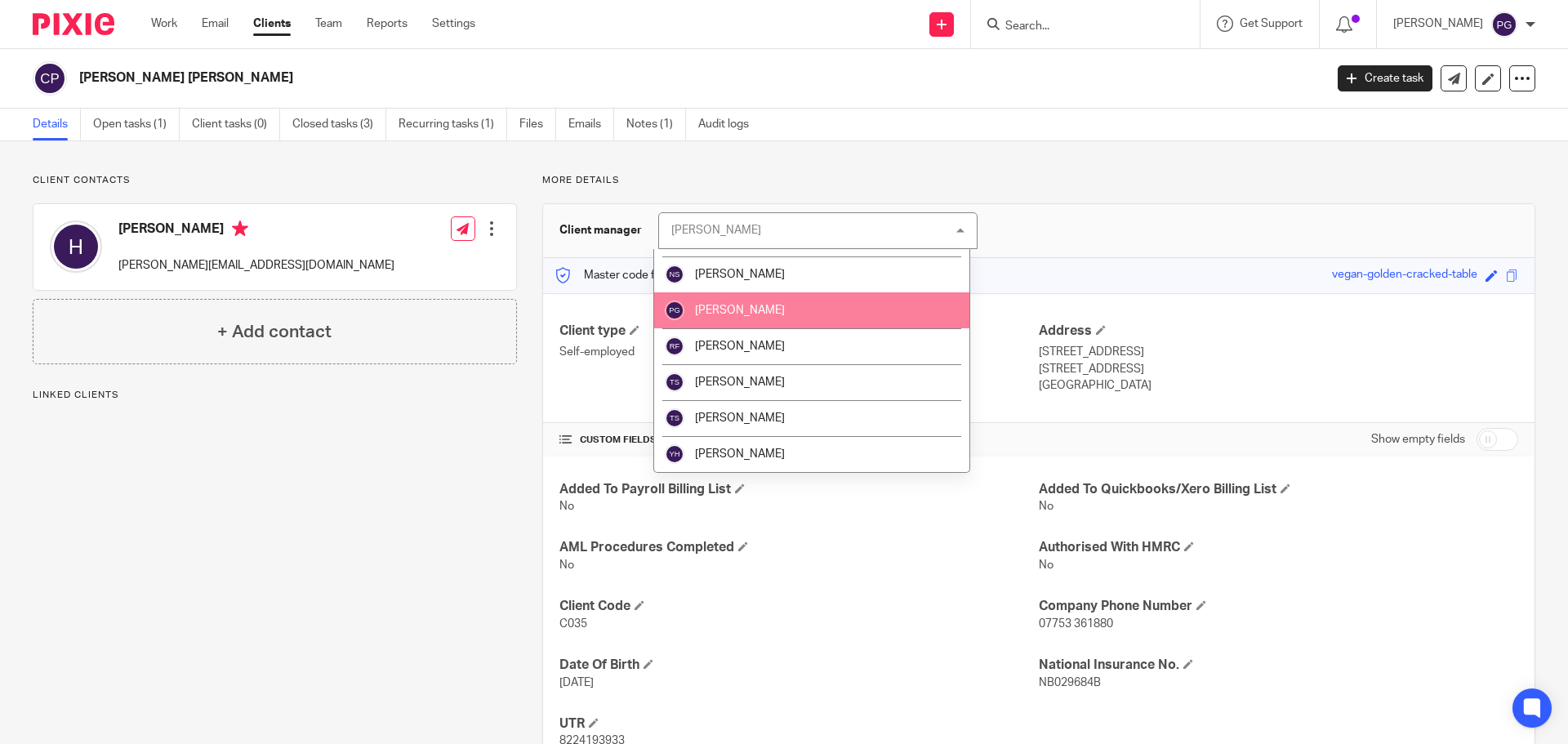
click at [770, 317] on li "[PERSON_NAME]" at bounding box center [811, 310] width 315 height 36
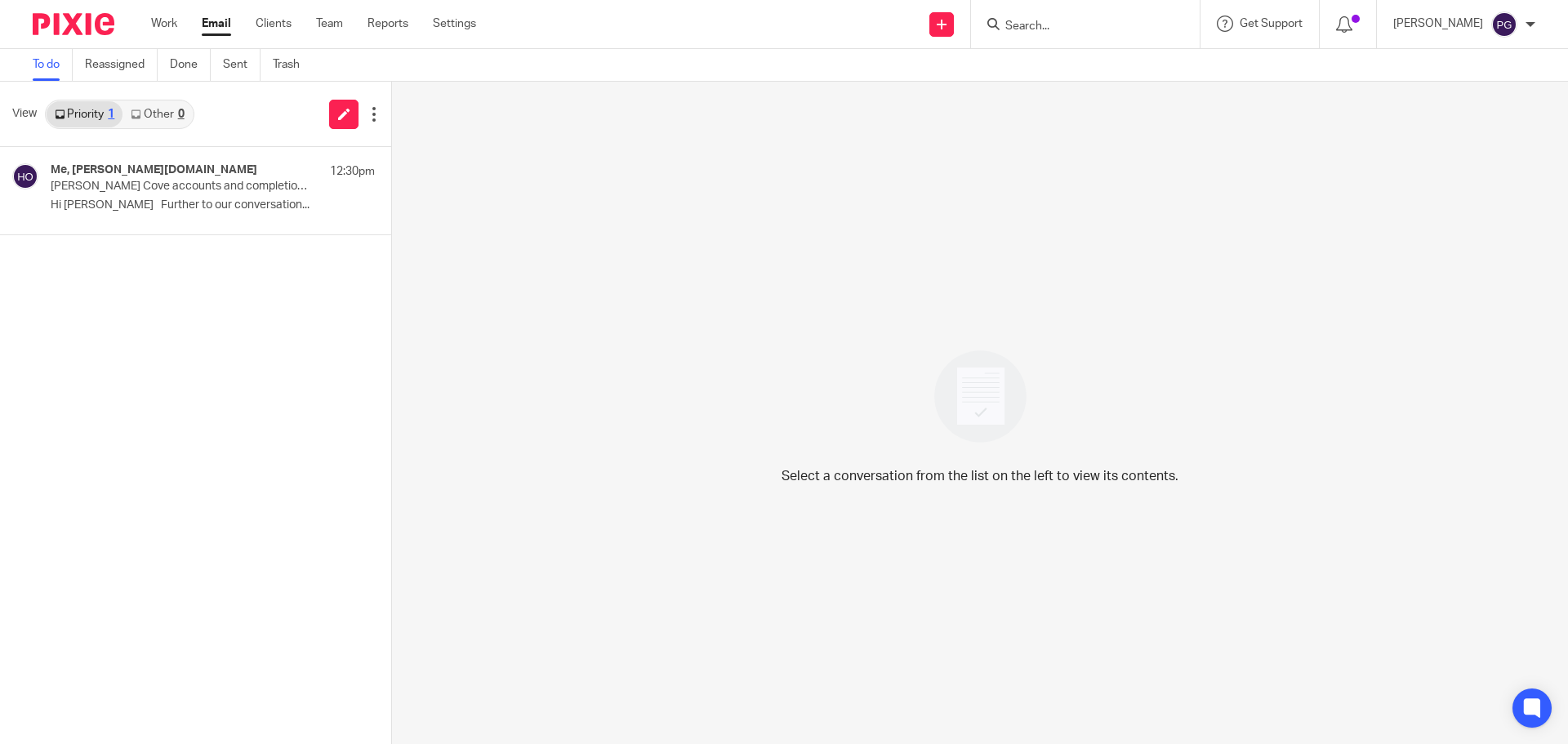
click at [1048, 32] on input "Search" at bounding box center [1077, 27] width 147 height 15
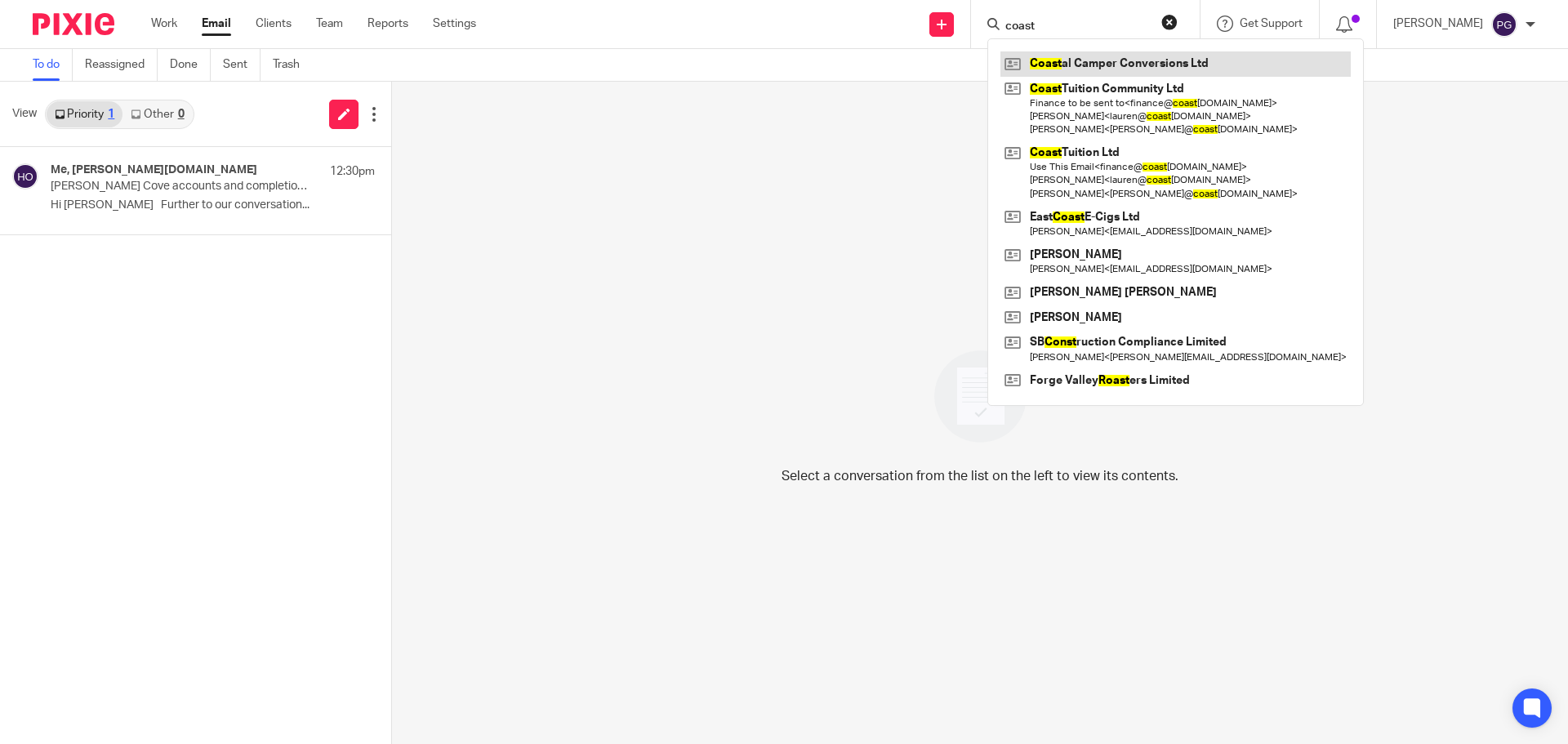
type input "coast"
click at [1094, 65] on link at bounding box center [1175, 64] width 350 height 25
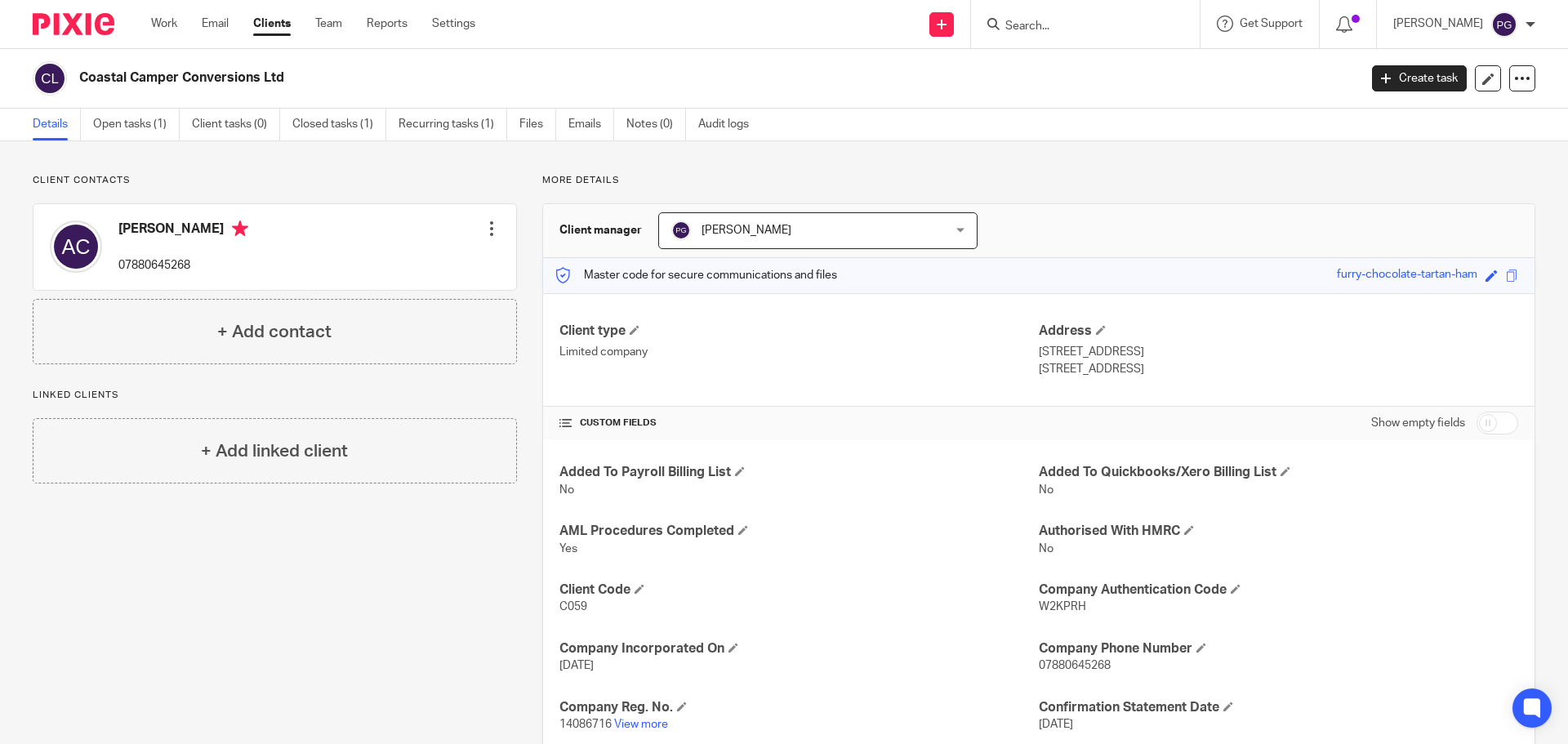
click at [1077, 30] on input "Search" at bounding box center [1077, 27] width 147 height 15
type input "coastal camp"
click at [1105, 61] on link at bounding box center [1107, 64] width 213 height 25
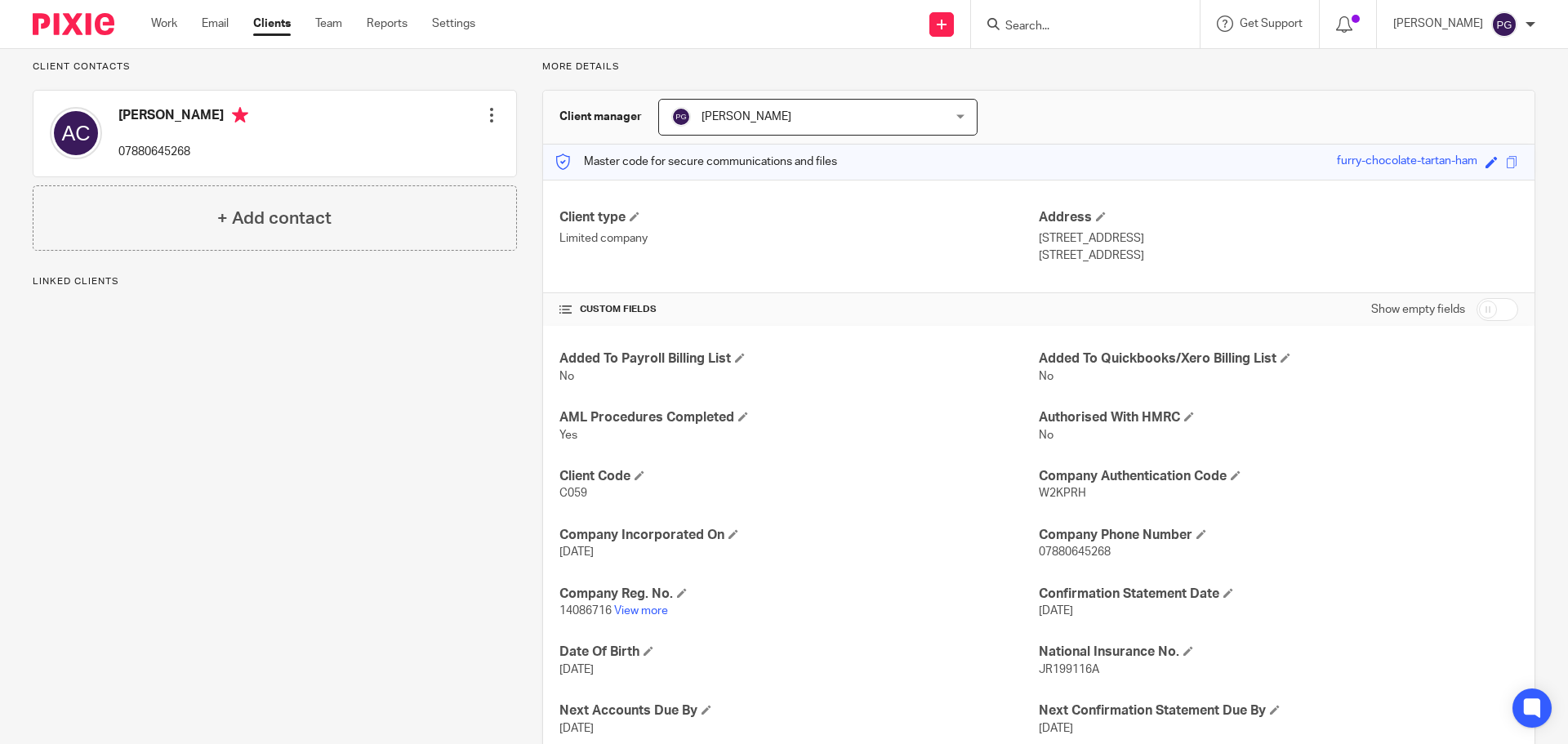
scroll to position [223, 0]
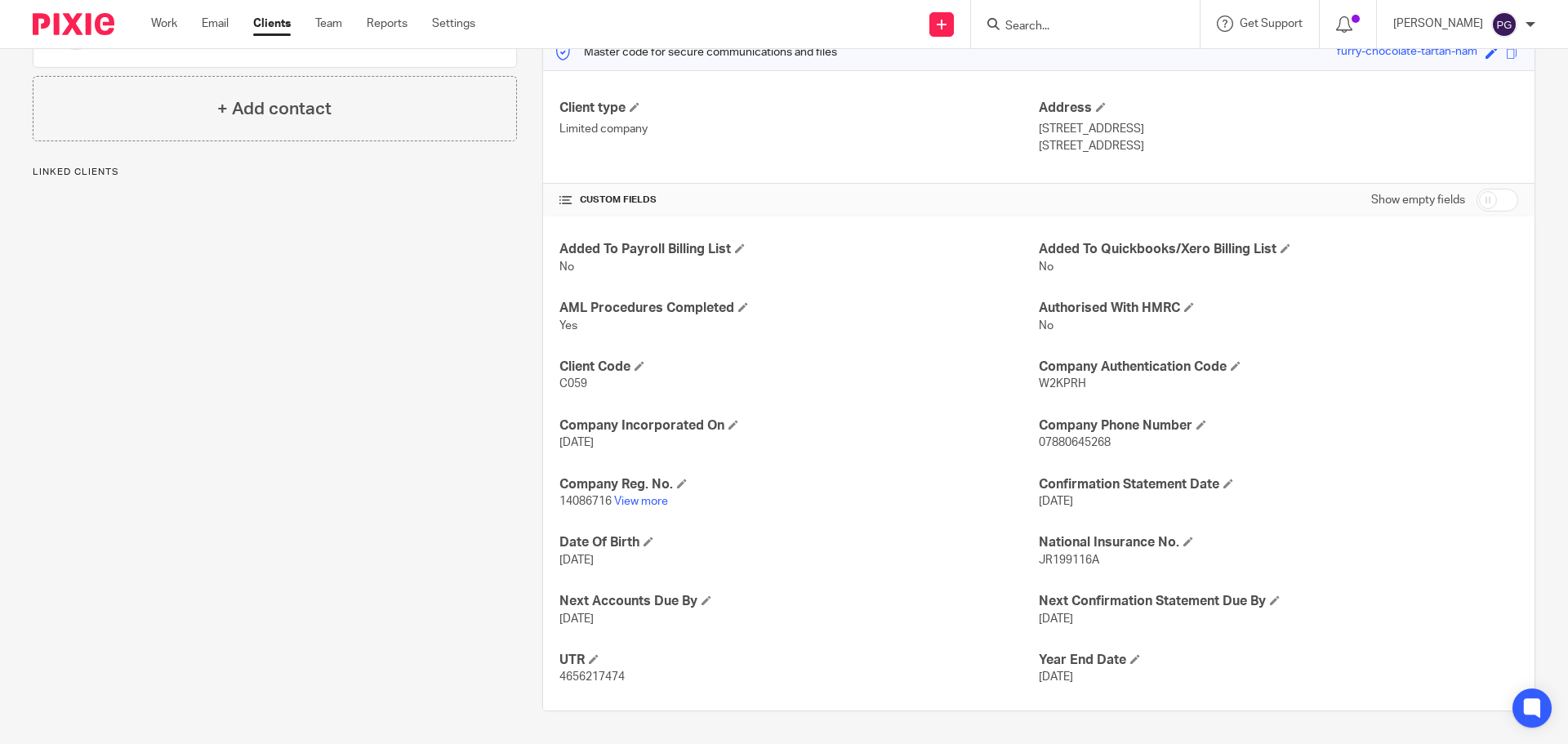
click at [637, 508] on p "14086716 View more" at bounding box center [799, 501] width 479 height 16
click at [640, 506] on p "14086716 View more" at bounding box center [799, 501] width 479 height 16
click at [641, 503] on link "View more" at bounding box center [641, 501] width 54 height 11
click at [1049, 34] on form at bounding box center [1090, 24] width 174 height 21
click at [1061, 23] on input "Search" at bounding box center [1077, 27] width 147 height 15
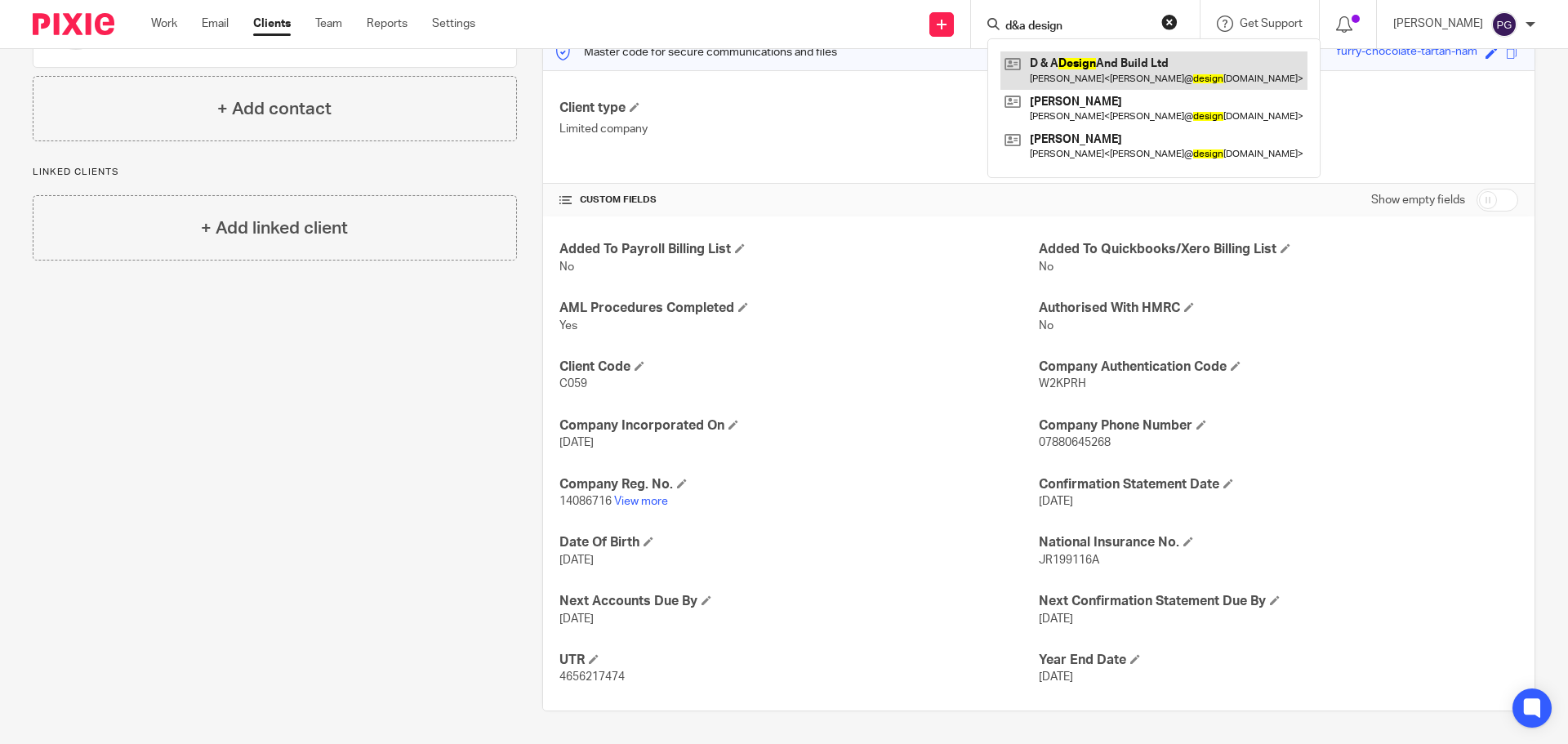
type input "d&a design"
click at [1152, 83] on link at bounding box center [1153, 71] width 307 height 38
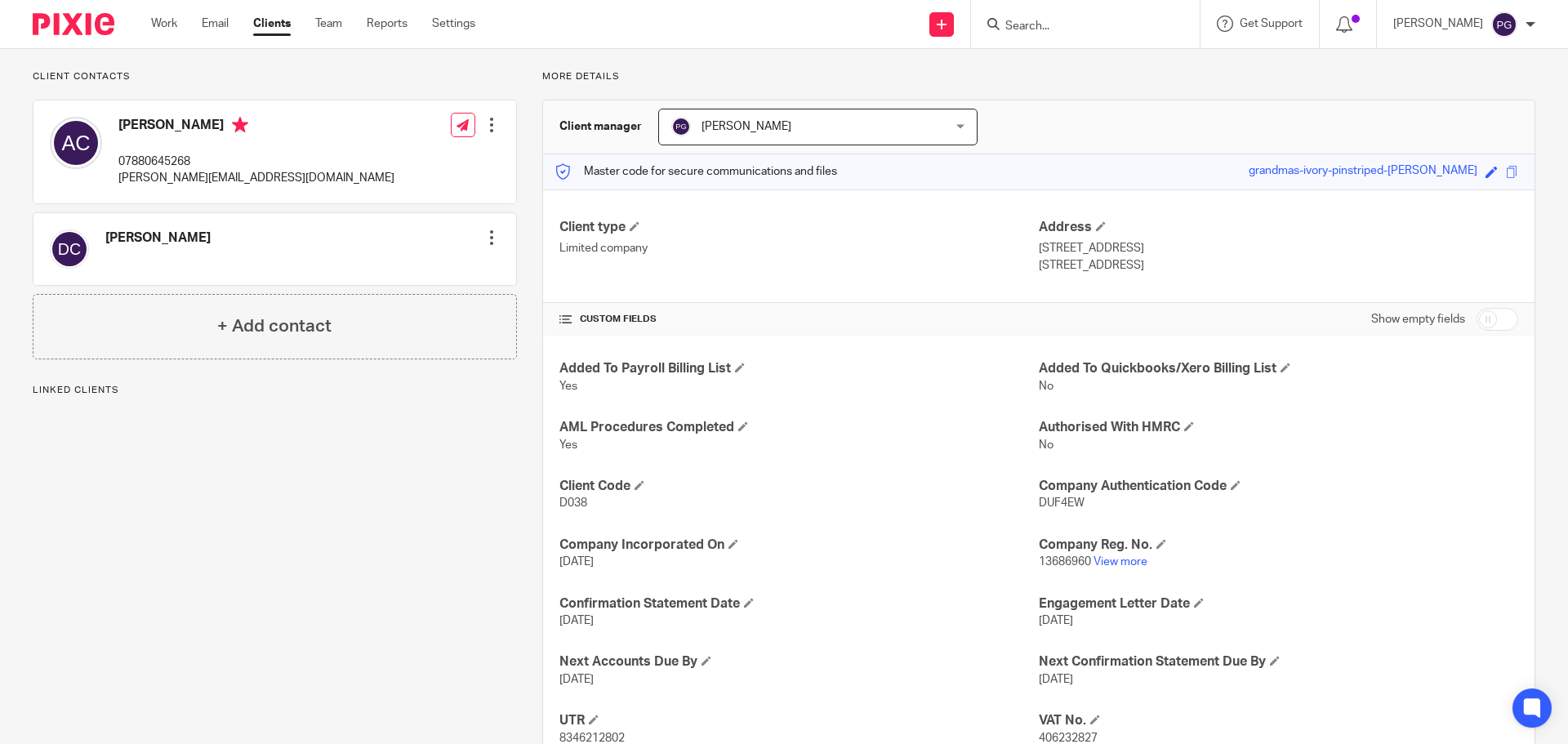
scroll to position [223, 0]
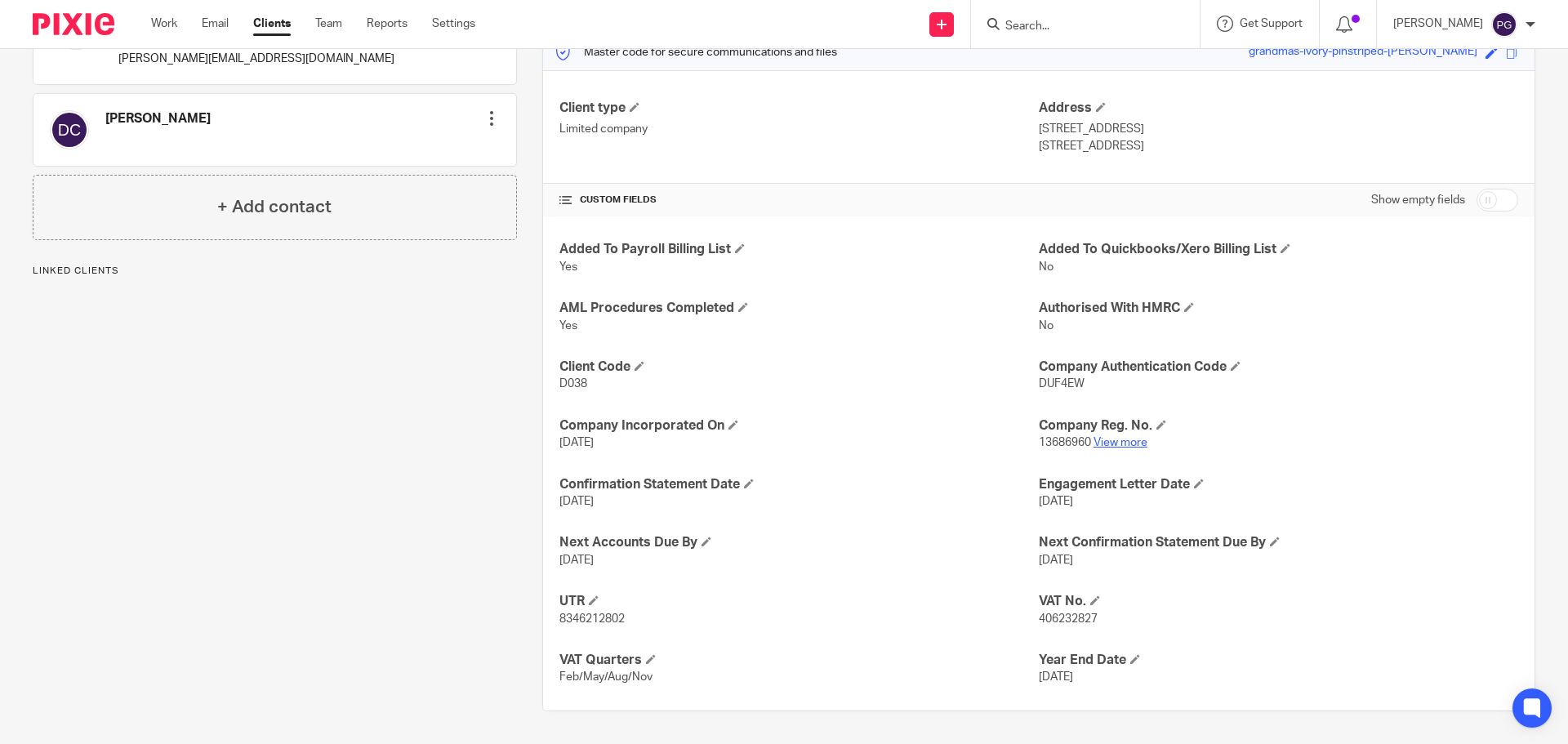
click at [1107, 442] on link "View more" at bounding box center [1121, 442] width 54 height 11
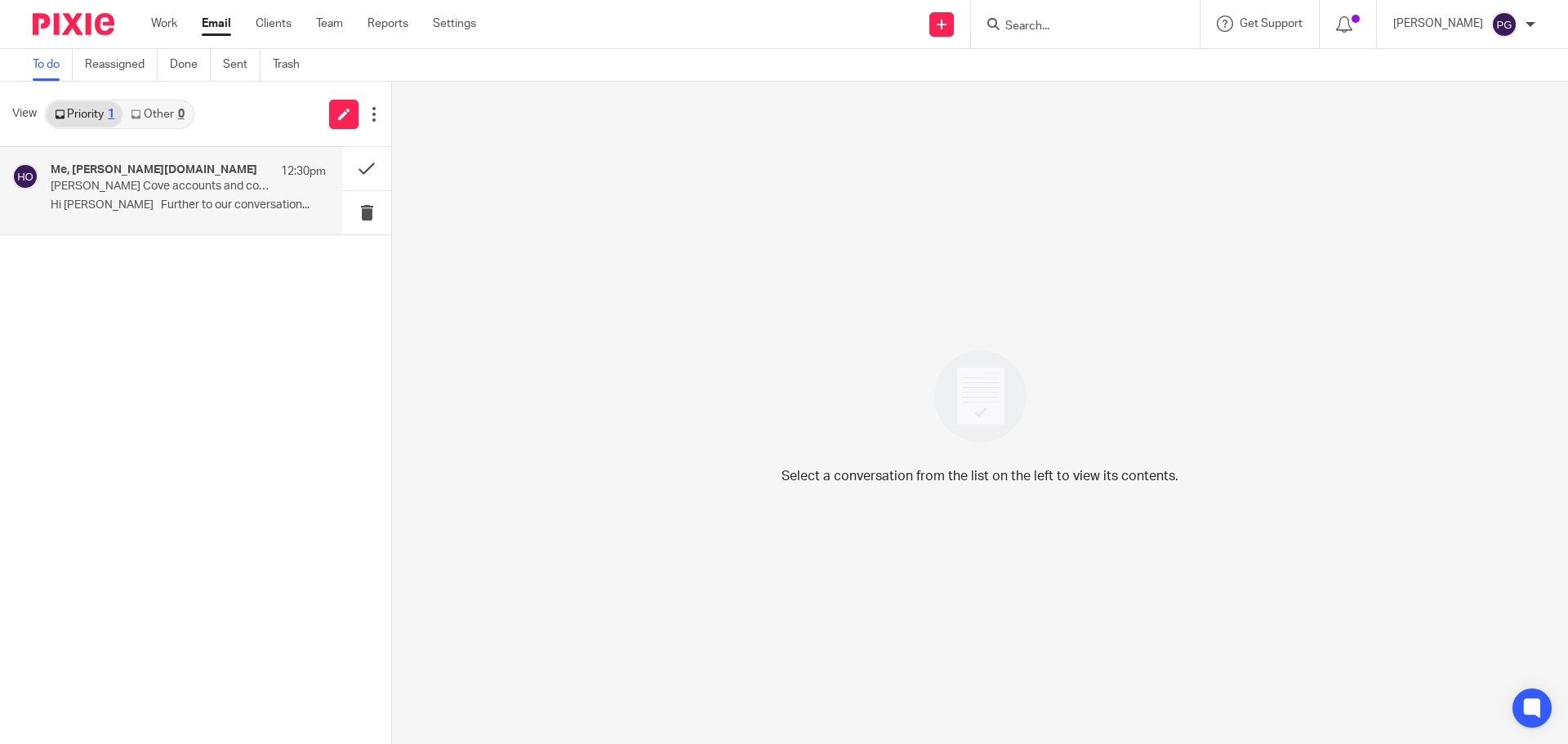
click at [190, 183] on p "[PERSON_NAME] Cove accounts and completion statements" at bounding box center [161, 187] width 221 height 14
